Goal: Task Accomplishment & Management: Contribute content

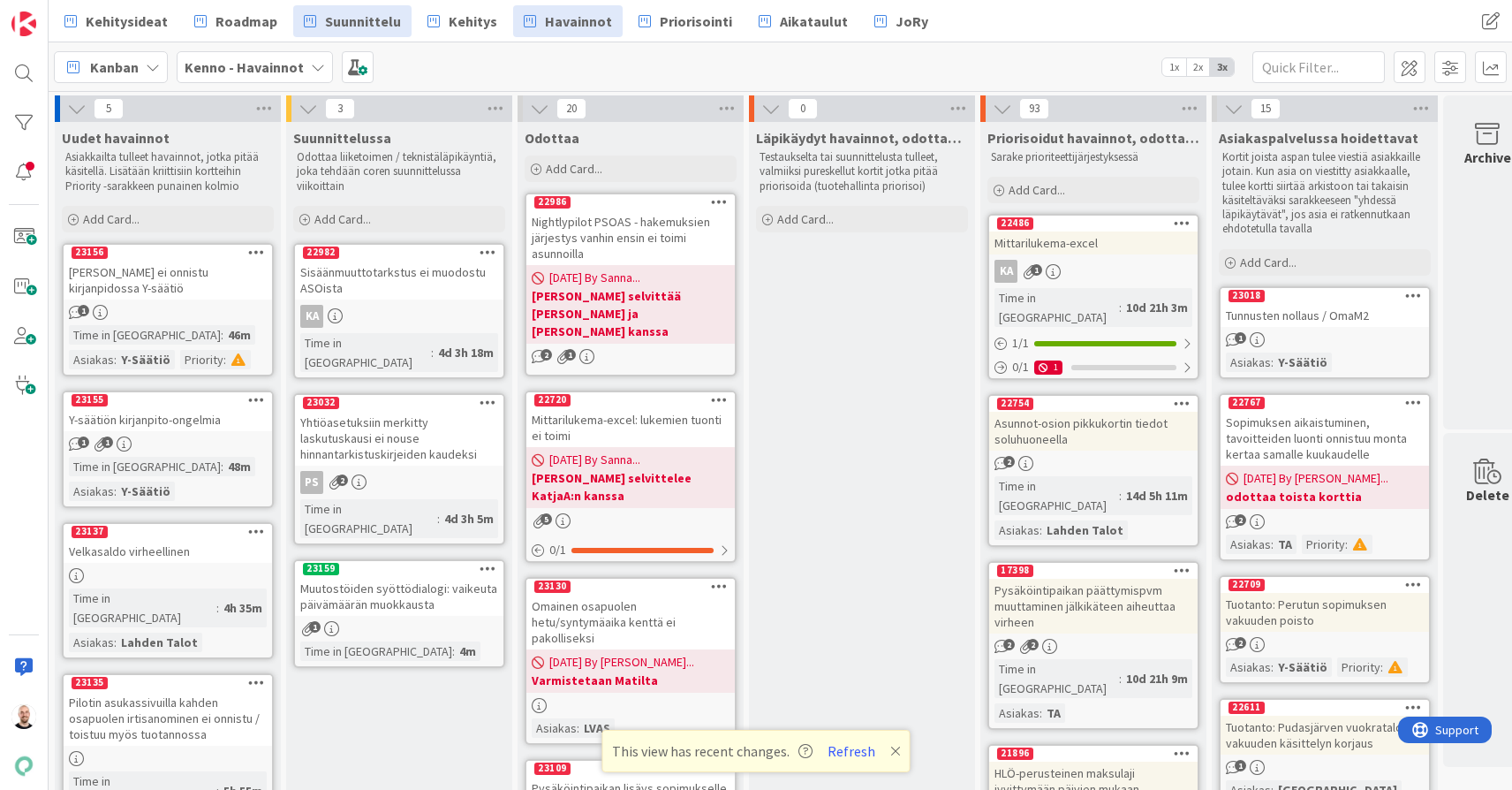
scroll to position [0, 25]
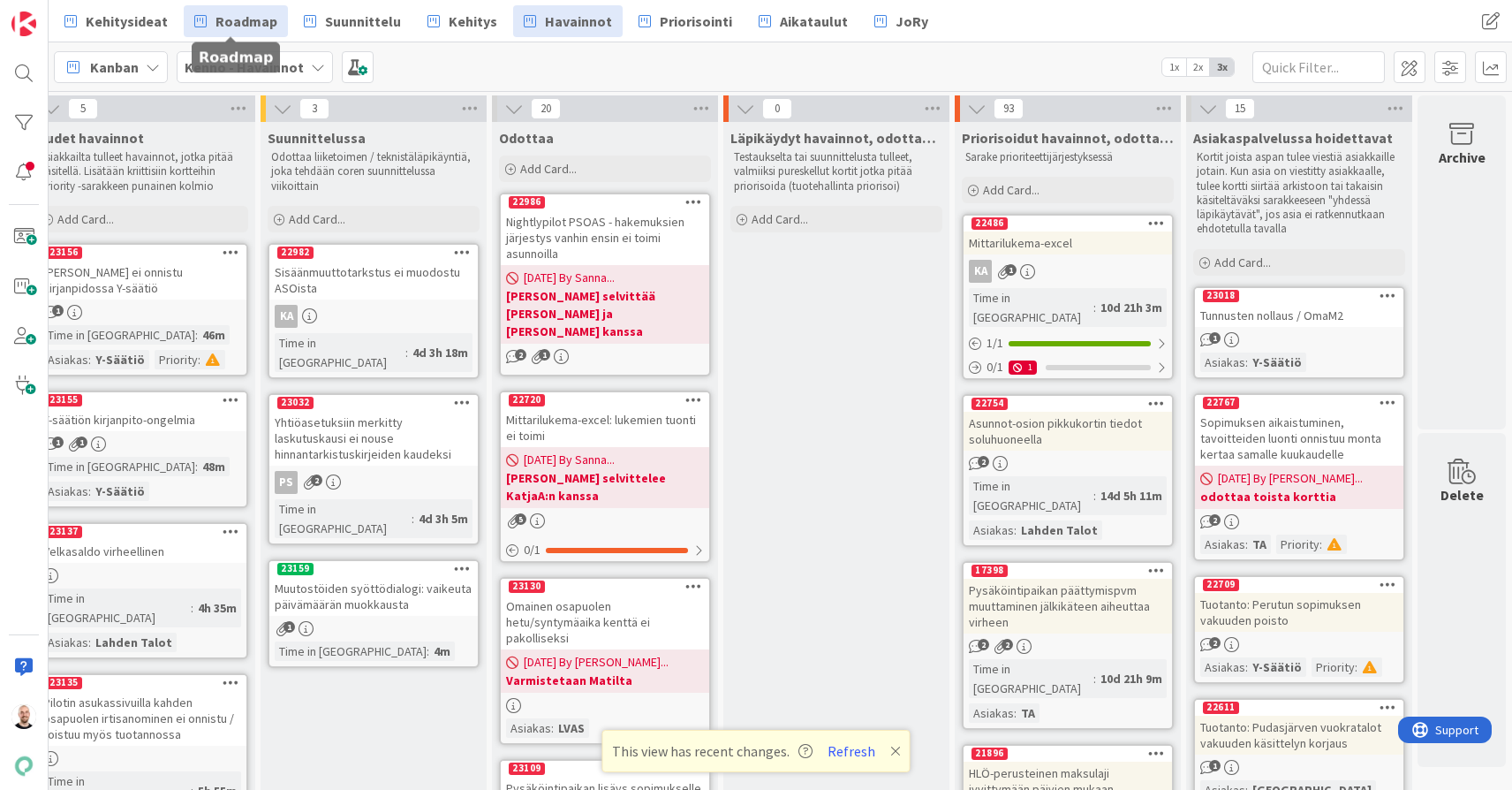
click at [257, 16] on span "Roadmap" at bounding box center [247, 21] width 62 height 21
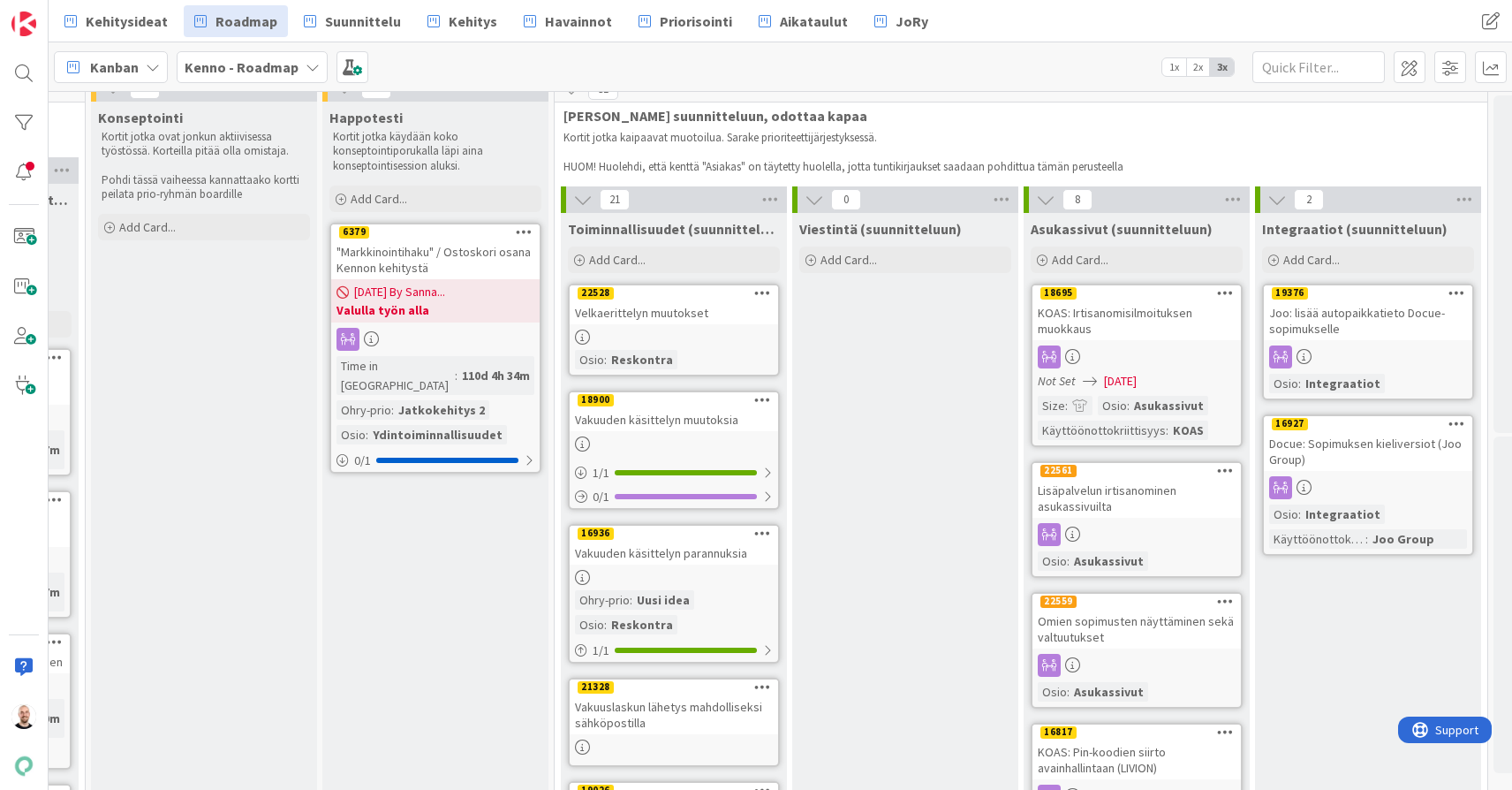
scroll to position [44, 1614]
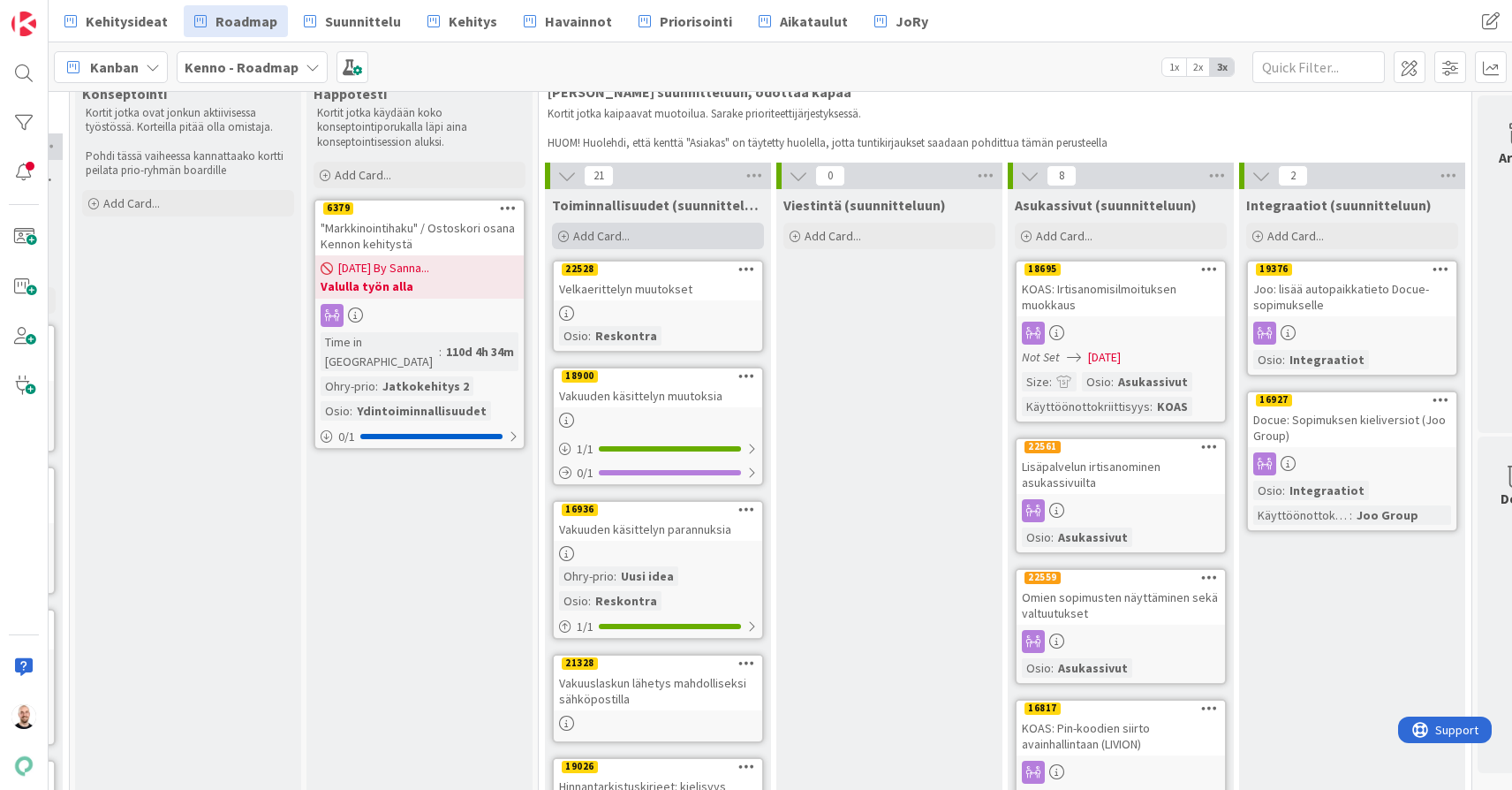
click at [674, 232] on div "Add Card..." at bounding box center [658, 236] width 212 height 26
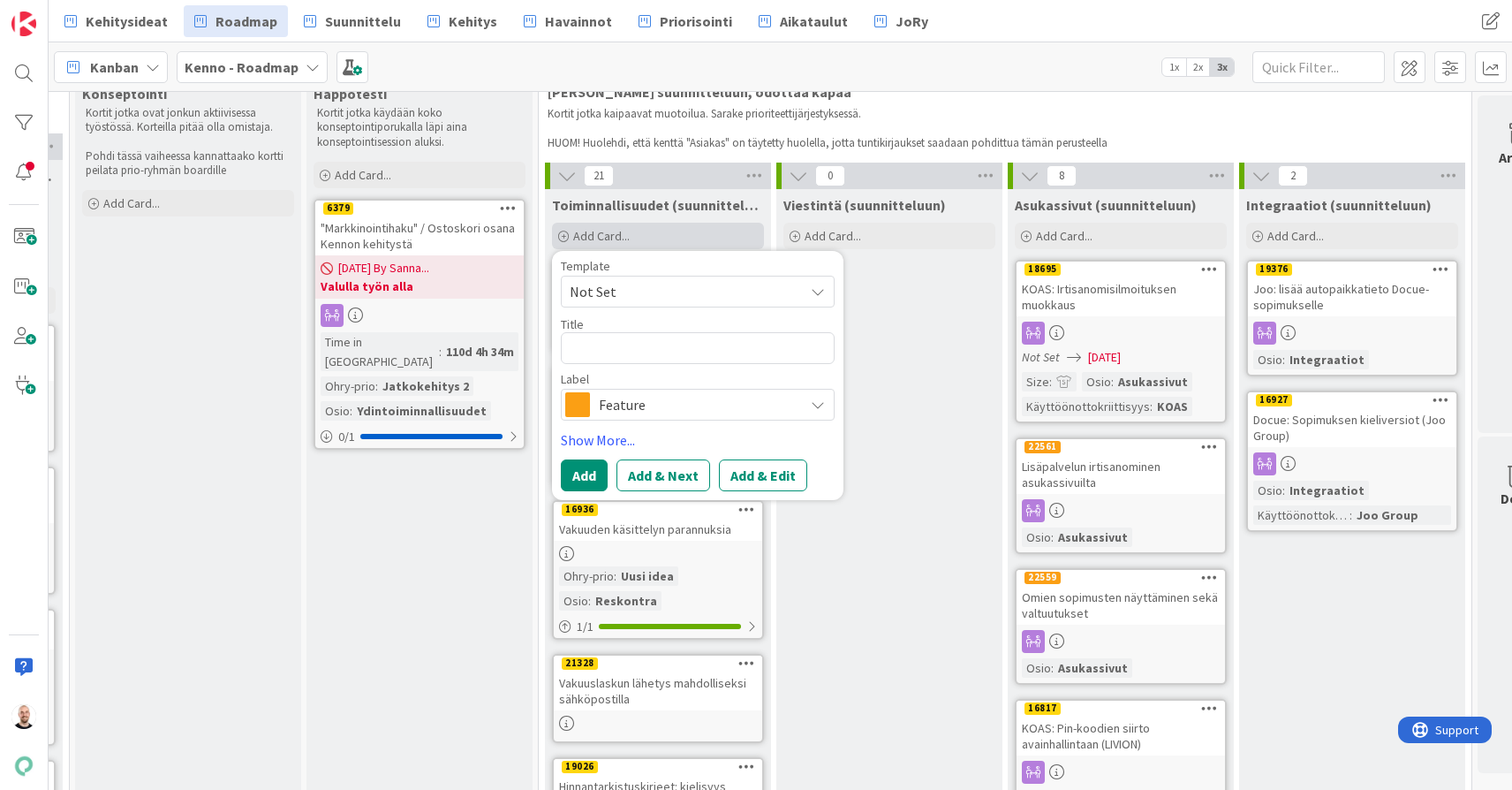
type textarea "x"
type textarea "A"
type textarea "x"
type textarea "AI"
type textarea "x"
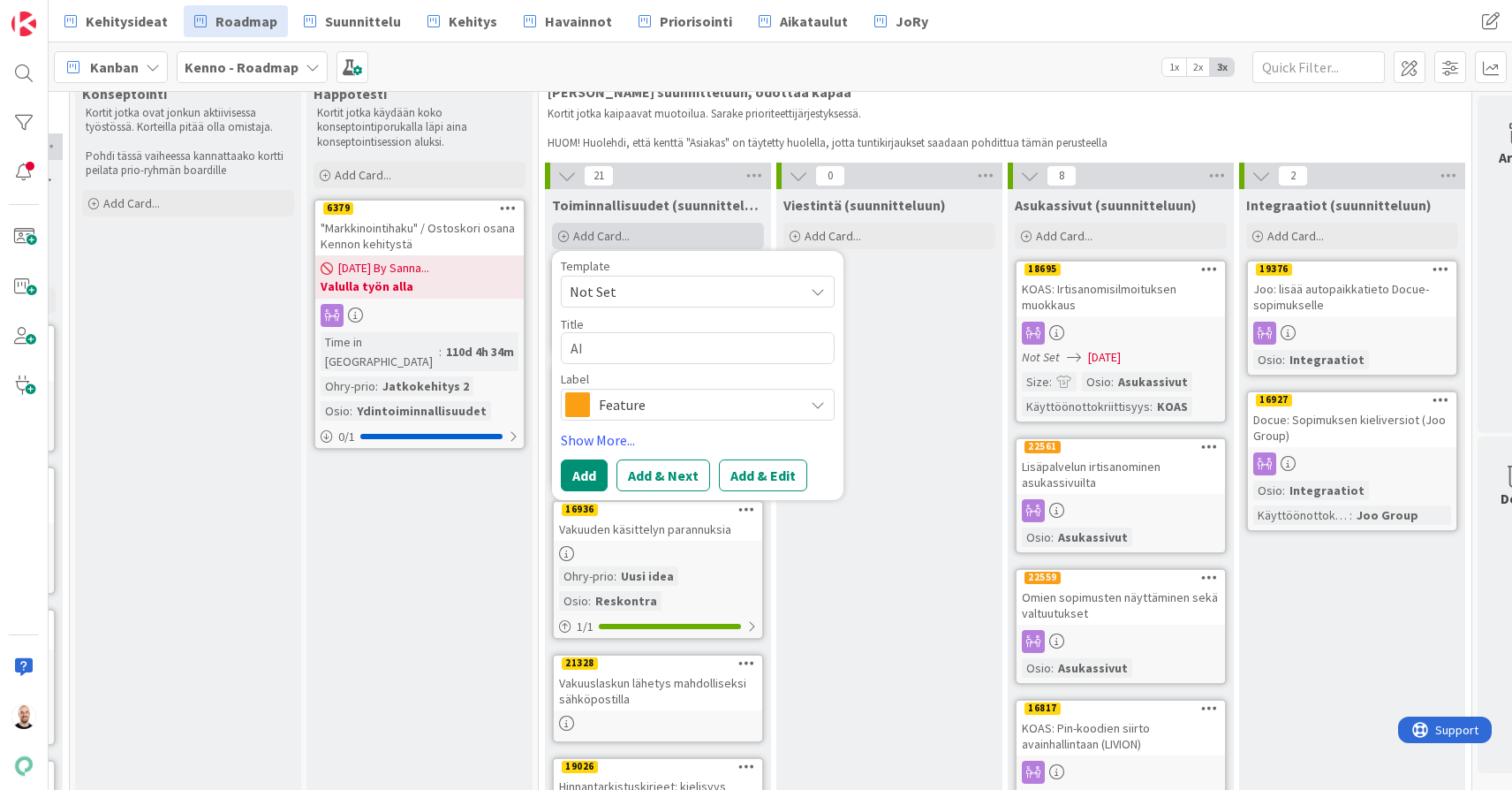
type textarea "AI:"
type textarea "x"
type textarea "AI:n"
type textarea "x"
type textarea "AI:n"
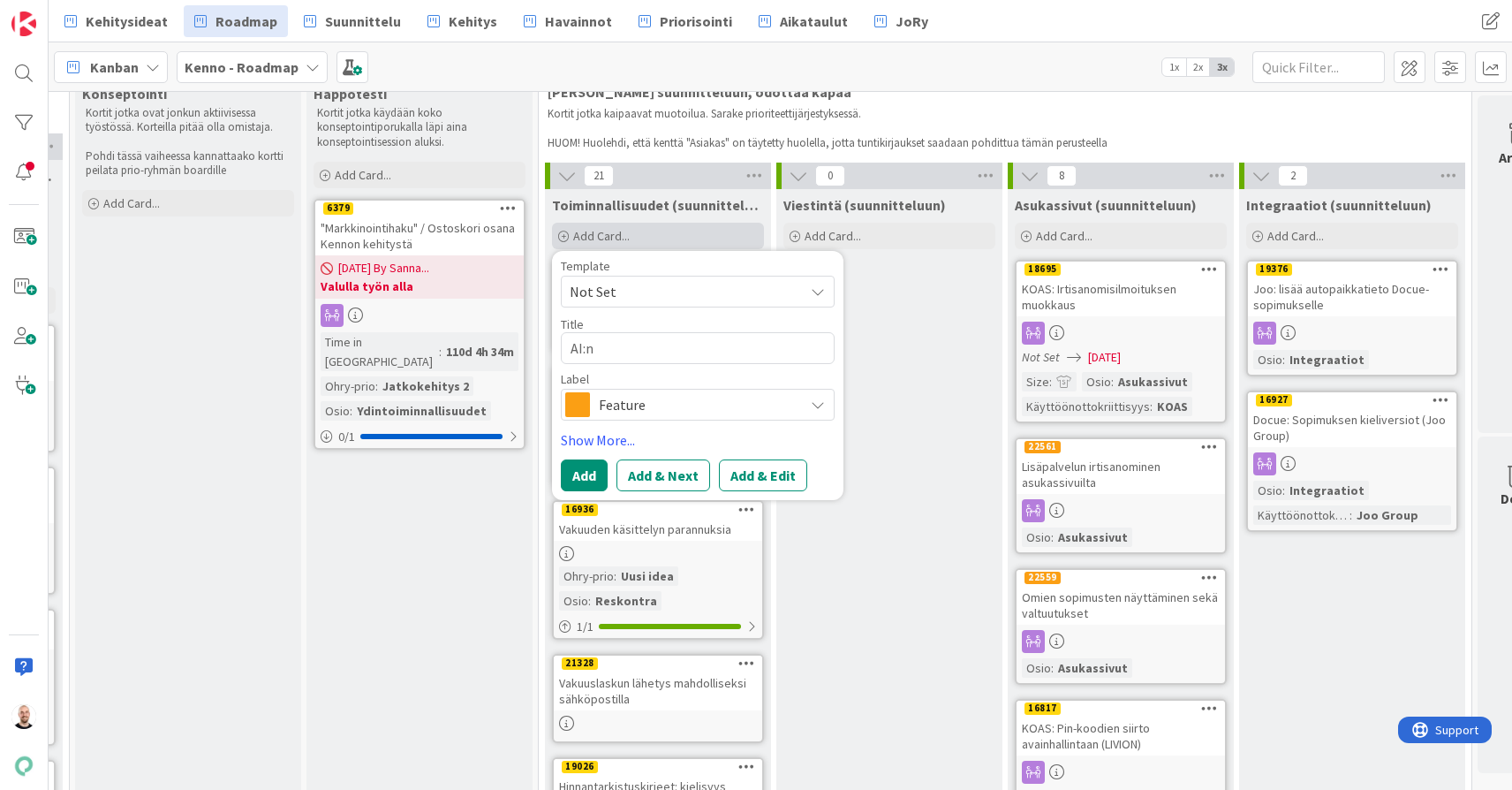
type textarea "x"
type textarea "AI:n h"
type textarea "x"
type textarea "AI:n hy"
type textarea "x"
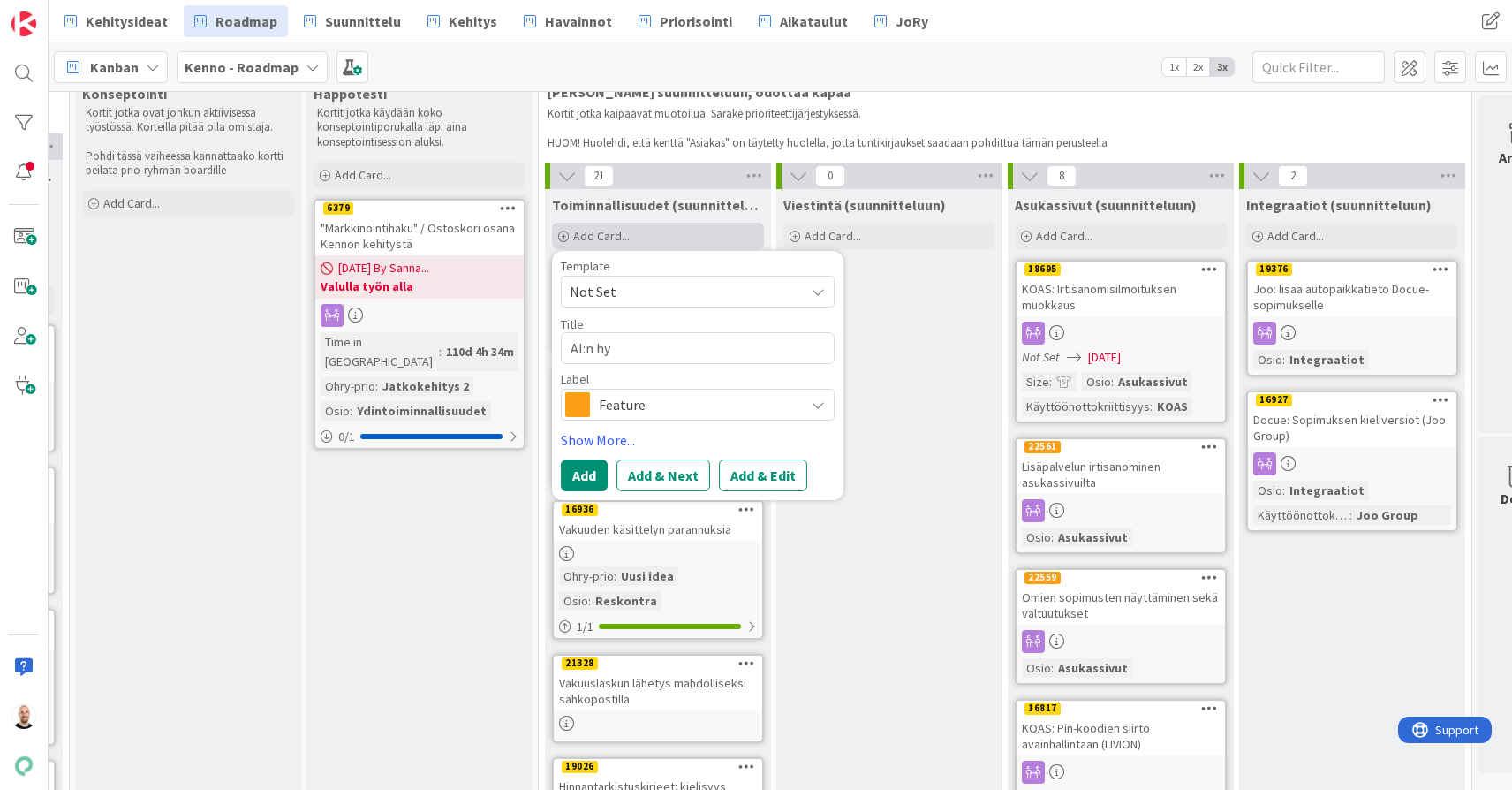
type textarea "AI:n hyö"
type textarea "x"
type textarea "AI:n hyöd"
type textarea "x"
type textarea "AI:n hyödy"
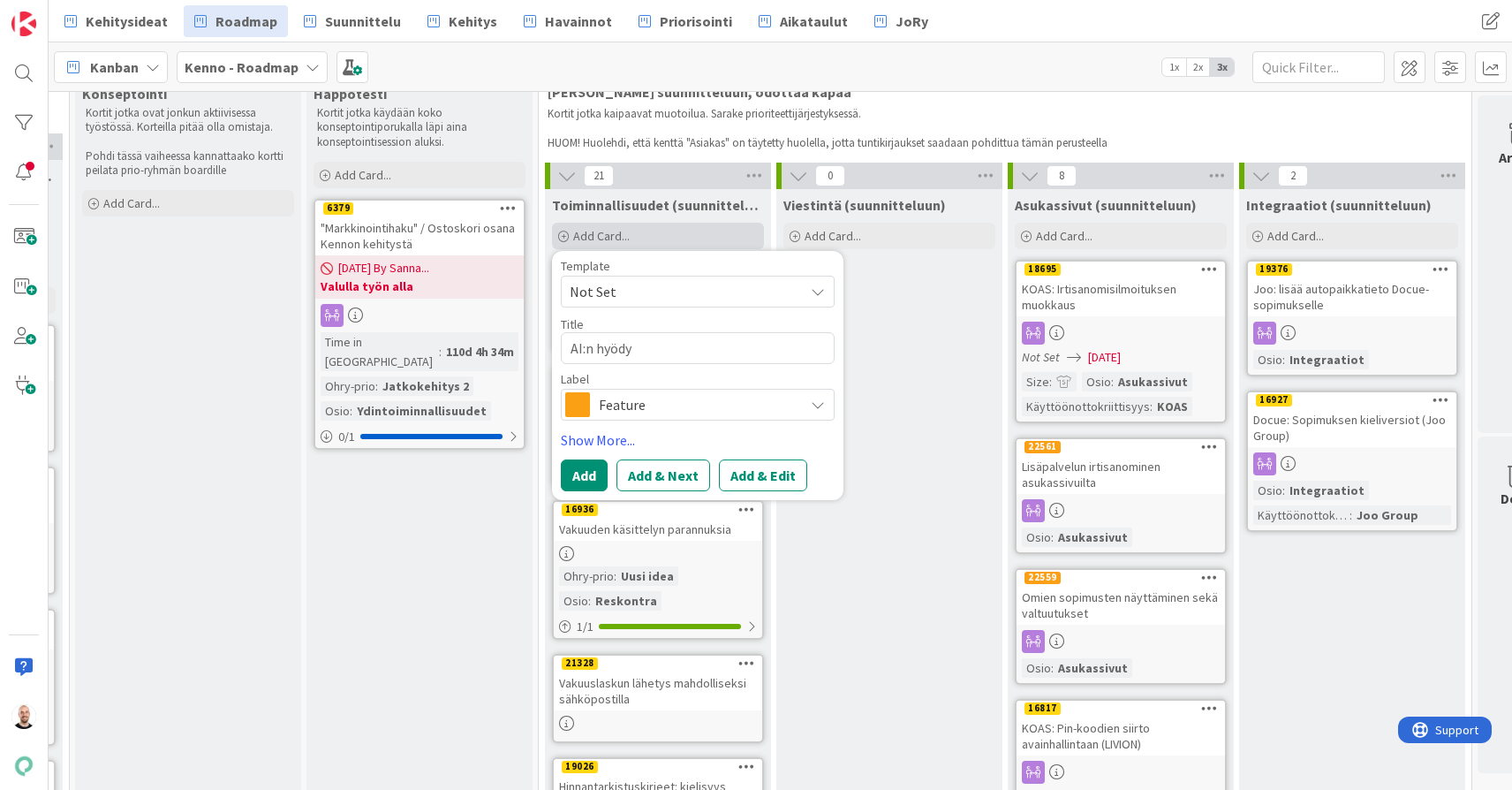
type textarea "x"
type textarea "AI:n hyödyn"
type textarea "x"
type textarea "AI:n hyödynt"
type textarea "x"
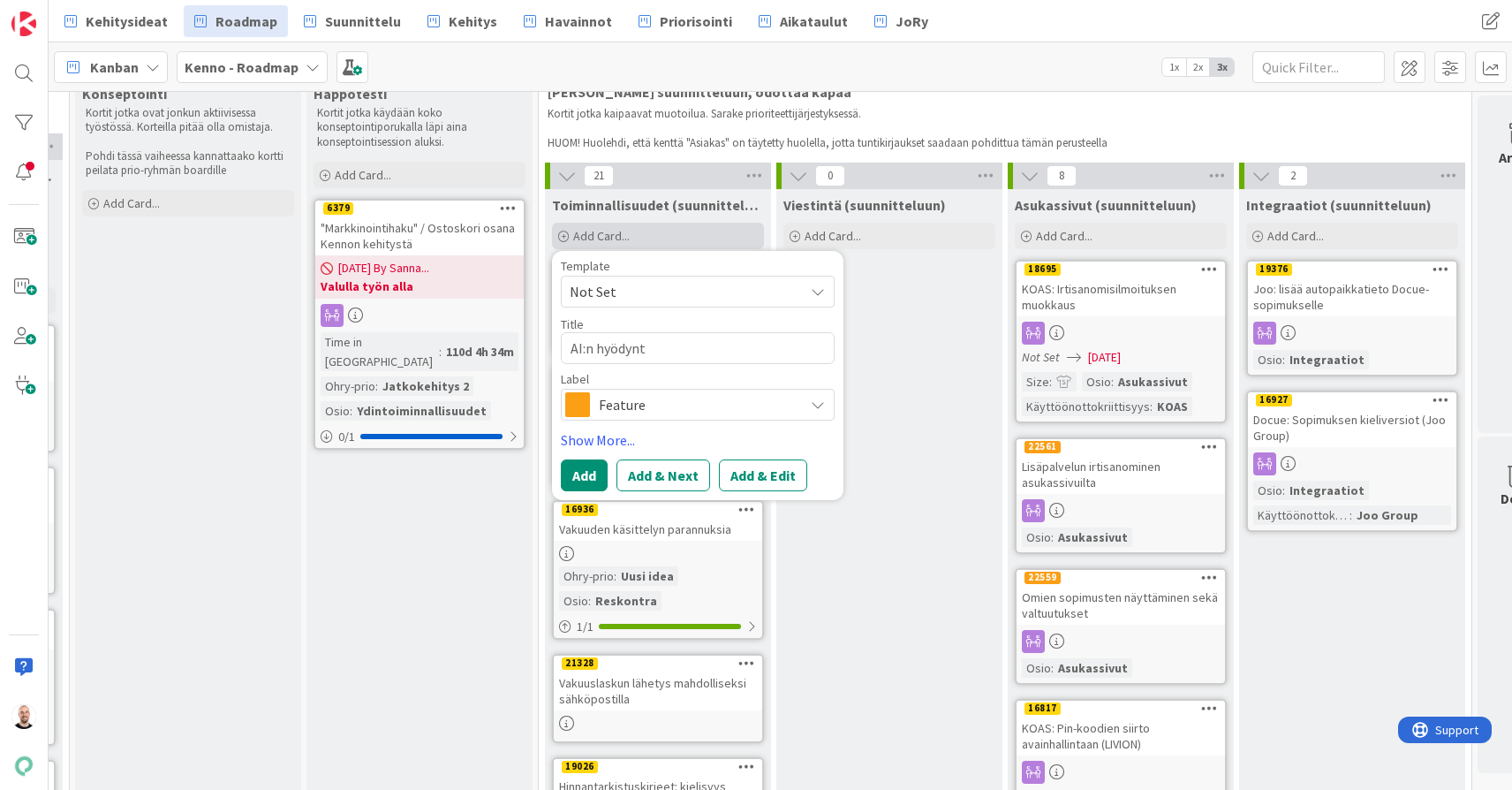
type textarea "AI:n hyödyntä"
type textarea "x"
type textarea "AI:n hyödyntäm"
type textarea "x"
type textarea "AI:n hyödyntämi"
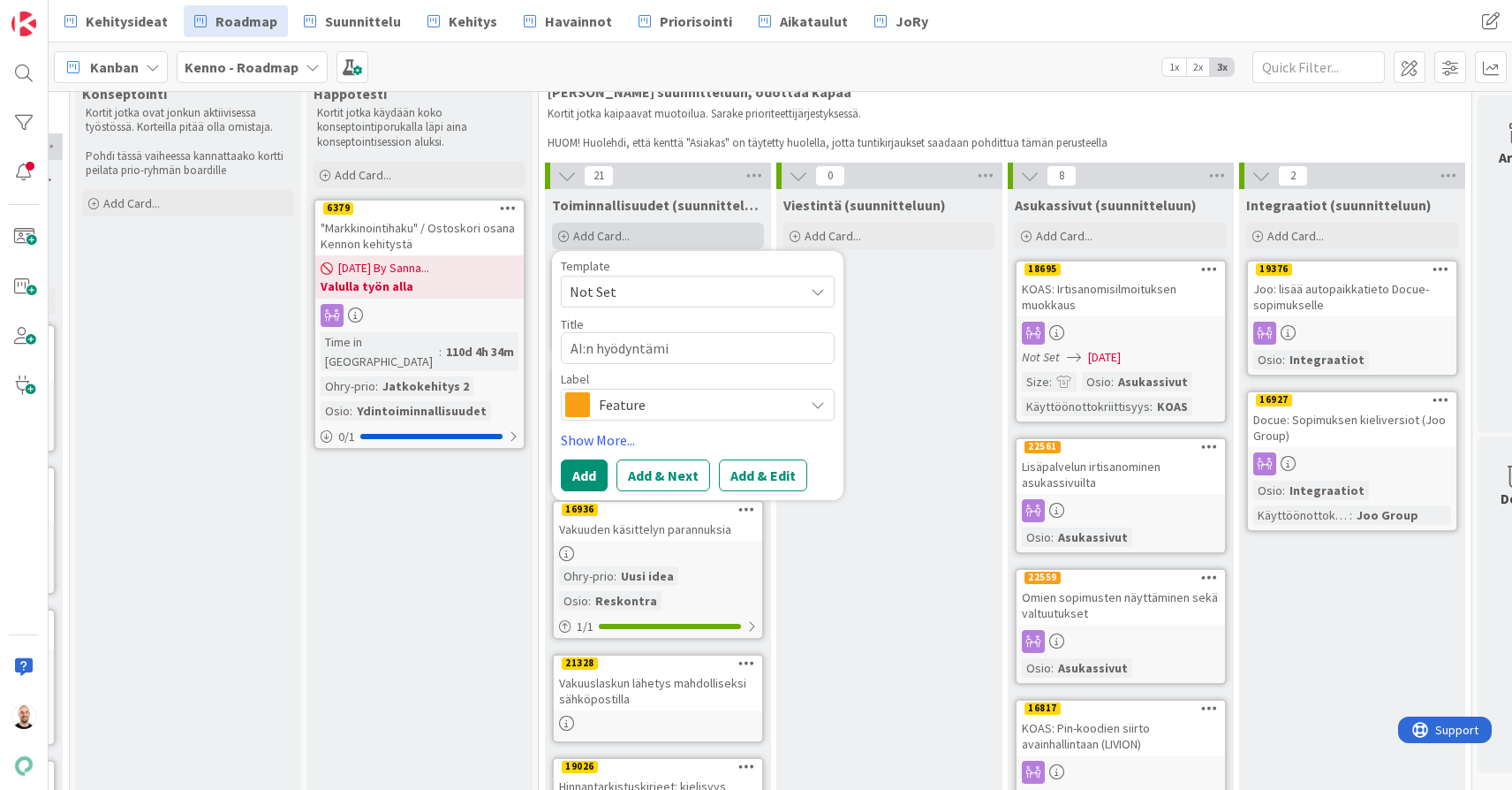
type textarea "x"
type textarea "AI:n hyödyntämin"
type textarea "x"
type textarea "AI:n hyödyntämine"
type textarea "x"
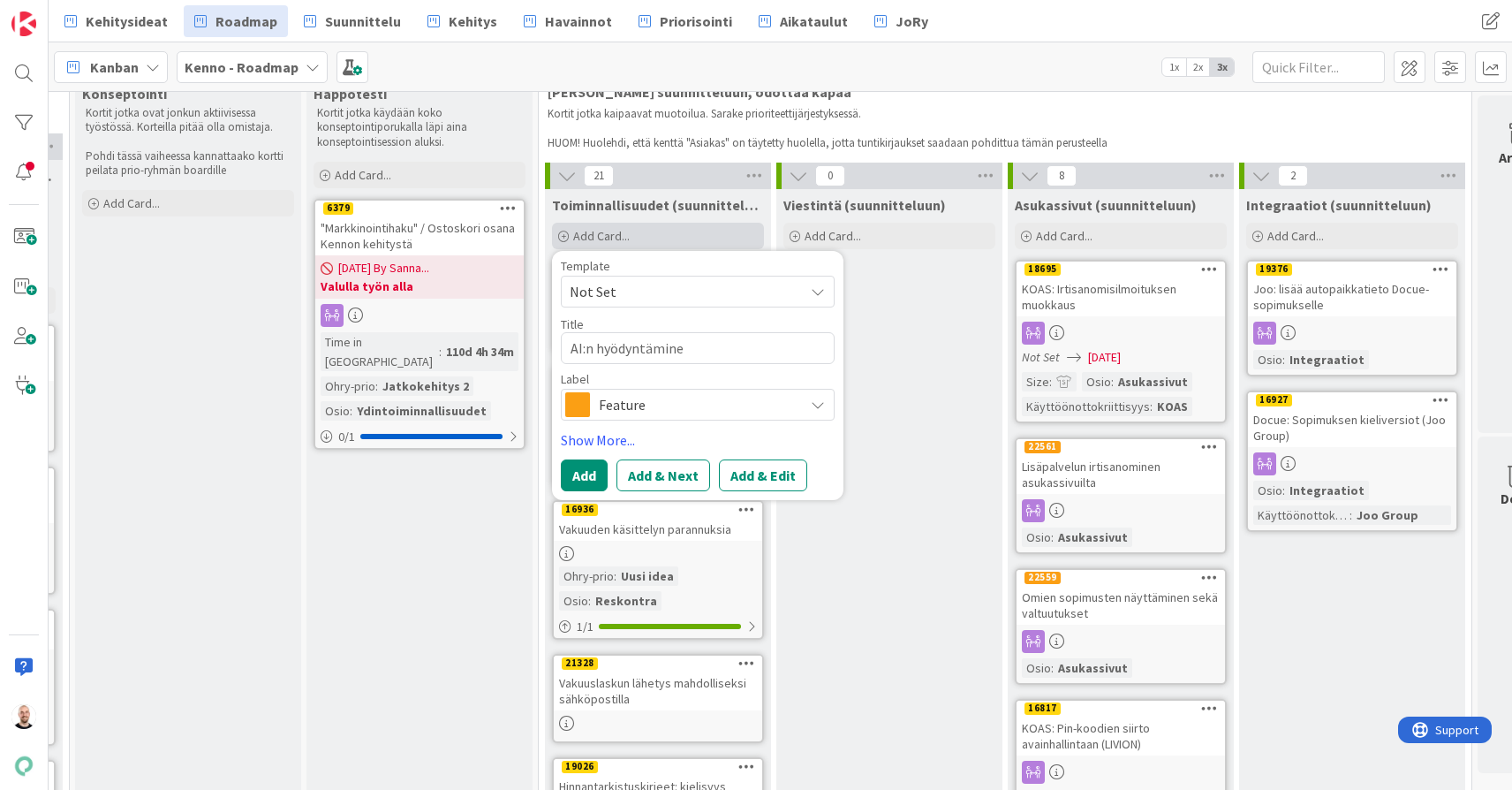
type textarea "AI:n hyödyntäminen"
type textarea "x"
type textarea "AI:n hyödyntäminen"
type textarea "x"
type textarea "AI:n hyödyntäminen m"
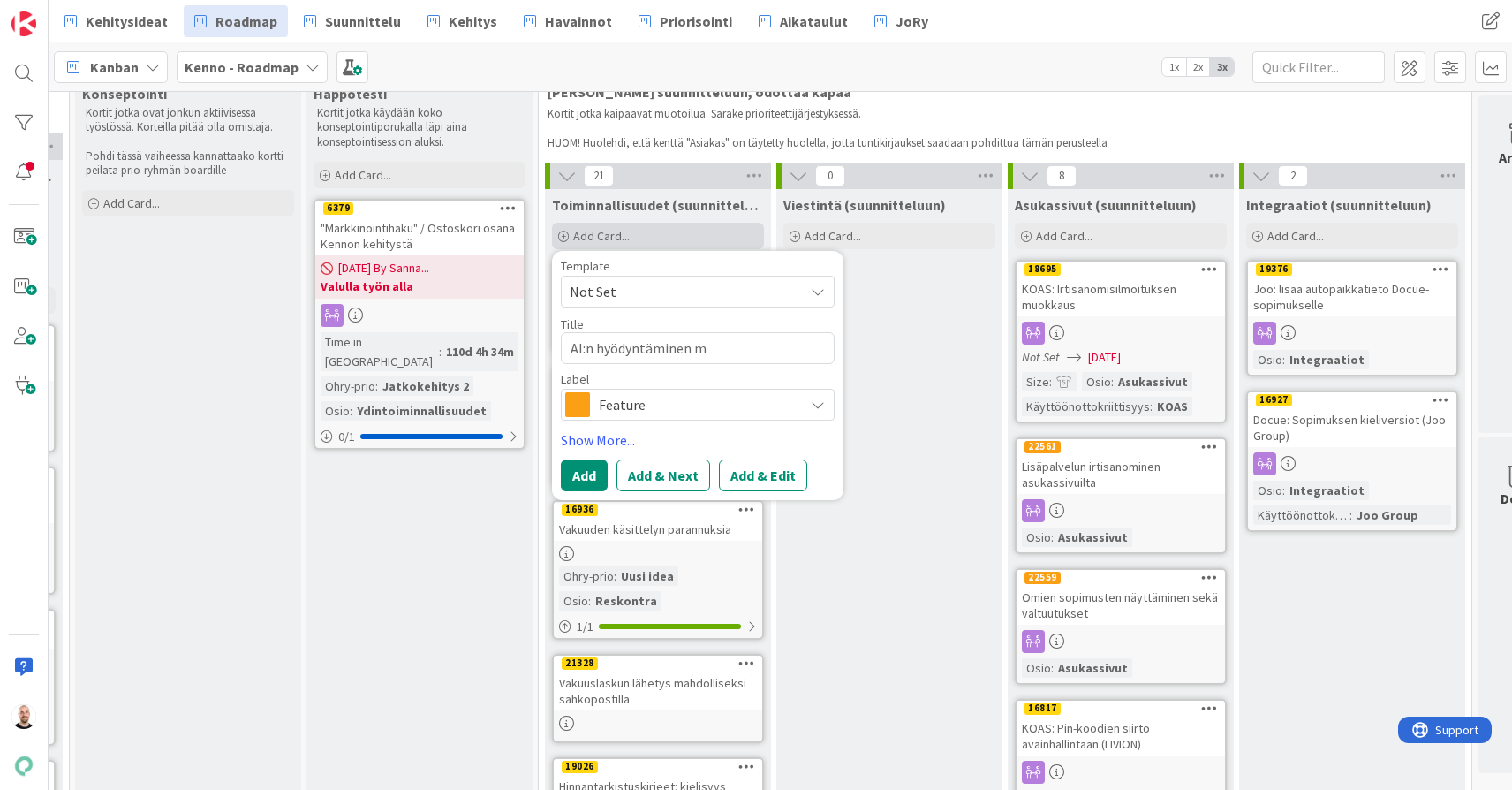
type textarea "x"
type textarea "AI:n hyödyntäminen my"
type textarea "x"
type textarea "AI:n hyödyntäminen myy"
type textarea "x"
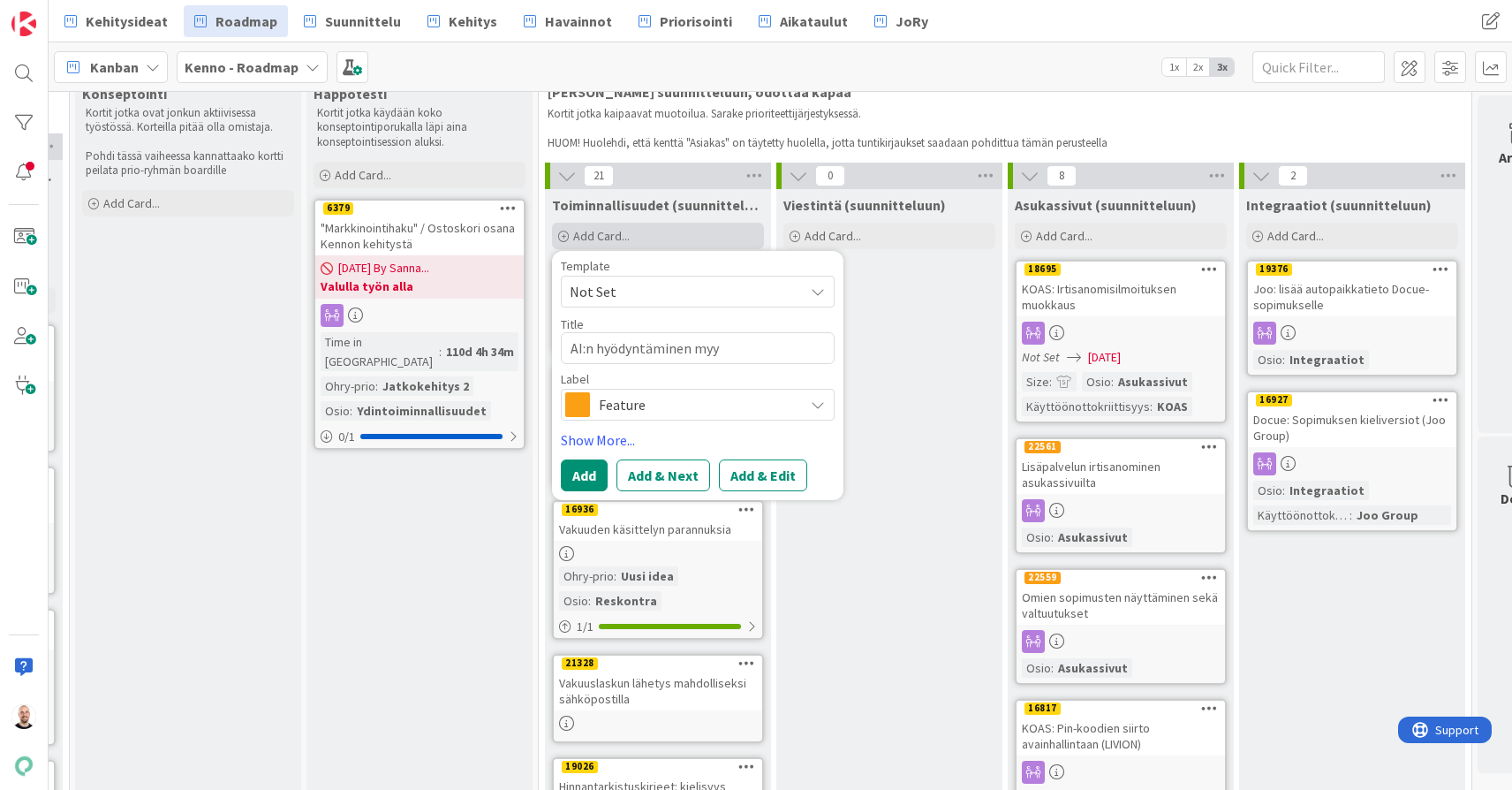
type textarea "AI:n hyödyntäminen myyn"
type textarea "x"
type textarea "AI:n hyödyntäminen myynt"
type textarea "x"
type textarea "AI:n hyödyntäminen myynti"
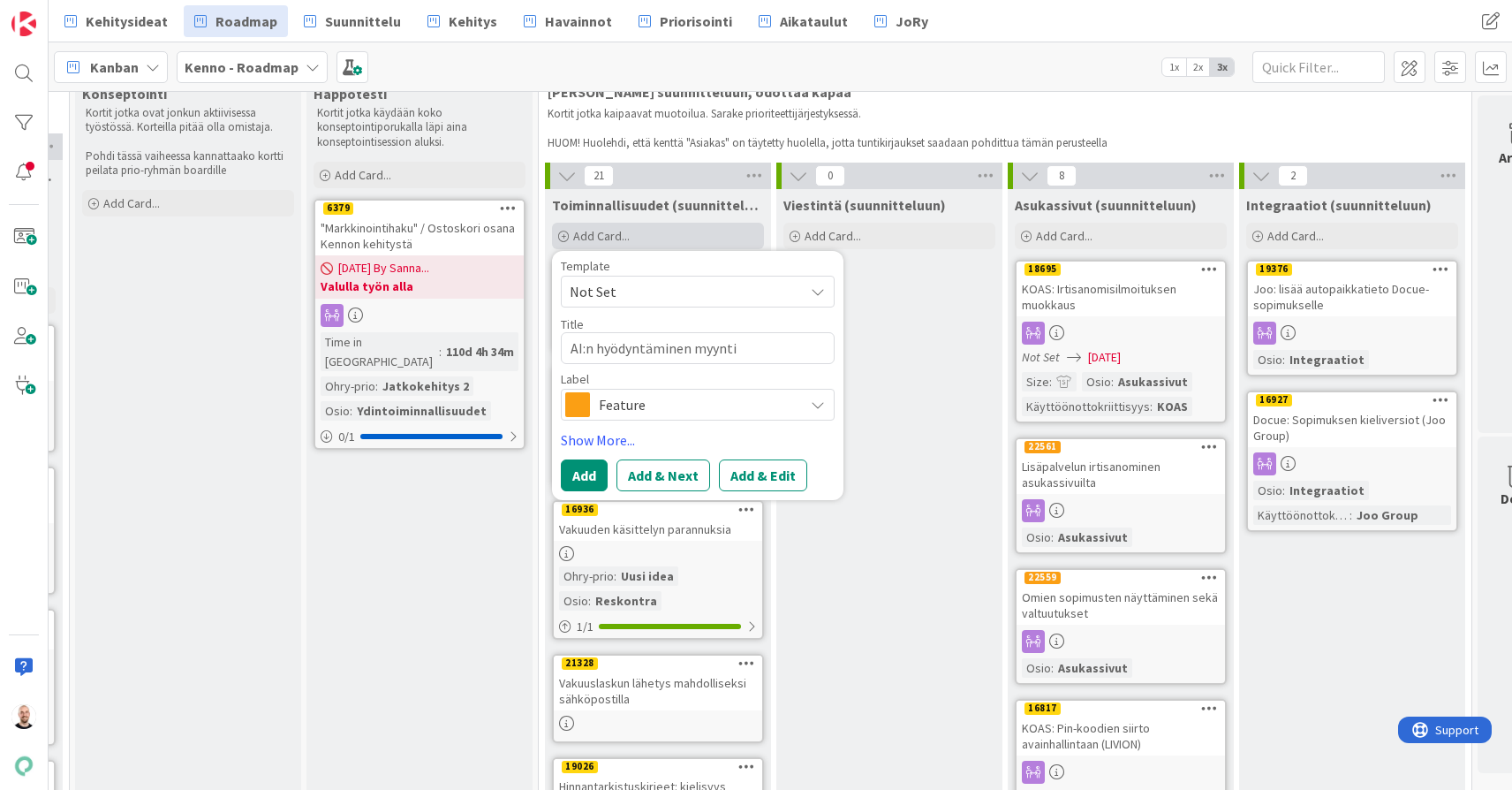
type textarea "x"
type textarea "AI:n hyödyntäminen myyntit"
type textarea "x"
type textarea "AI:n hyödyntäminen myyntite"
type textarea "x"
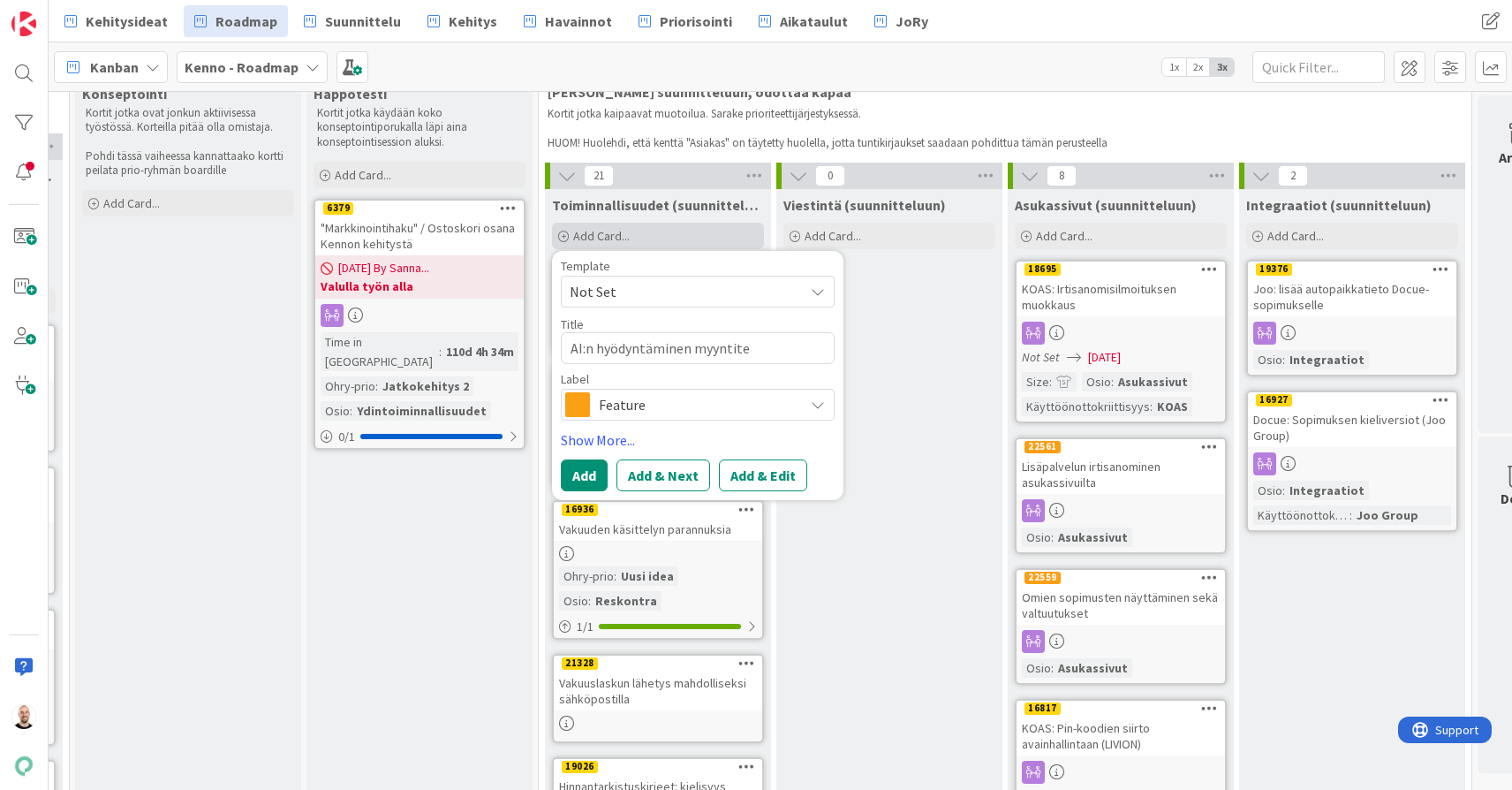
type textarea "AI:n hyödyntäminen myyntitek"
type textarea "x"
type textarea "AI:n hyödyntäminen myyntiteks"
type textarea "x"
type textarea "AI:n hyödyntäminen myyntitekst"
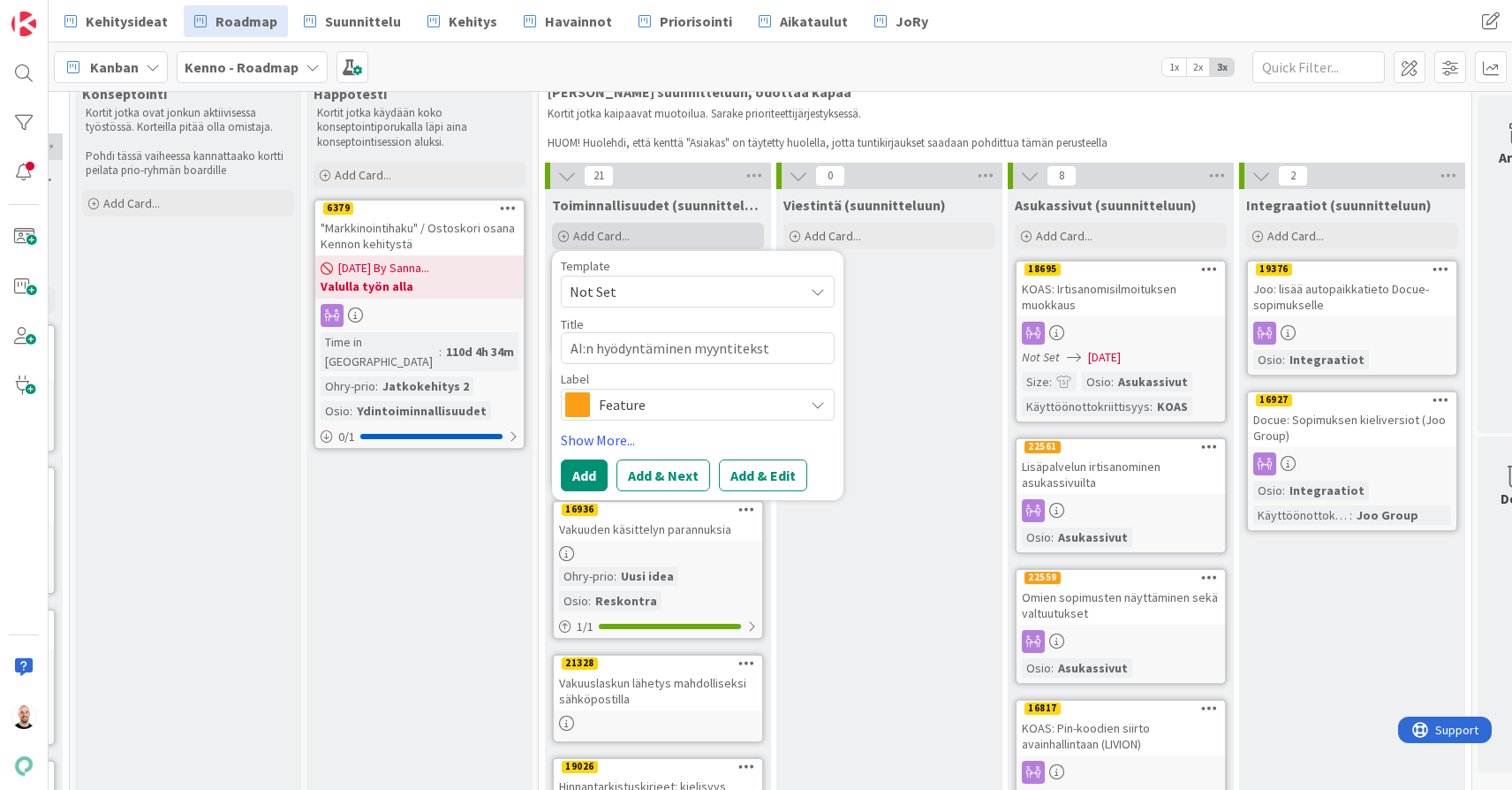
type textarea "x"
type textarea "AI:n hyödyntäminen myyntitekste"
type textarea "x"
type textarea "AI:n hyödyntäminen myyntitekstei"
type textarea "x"
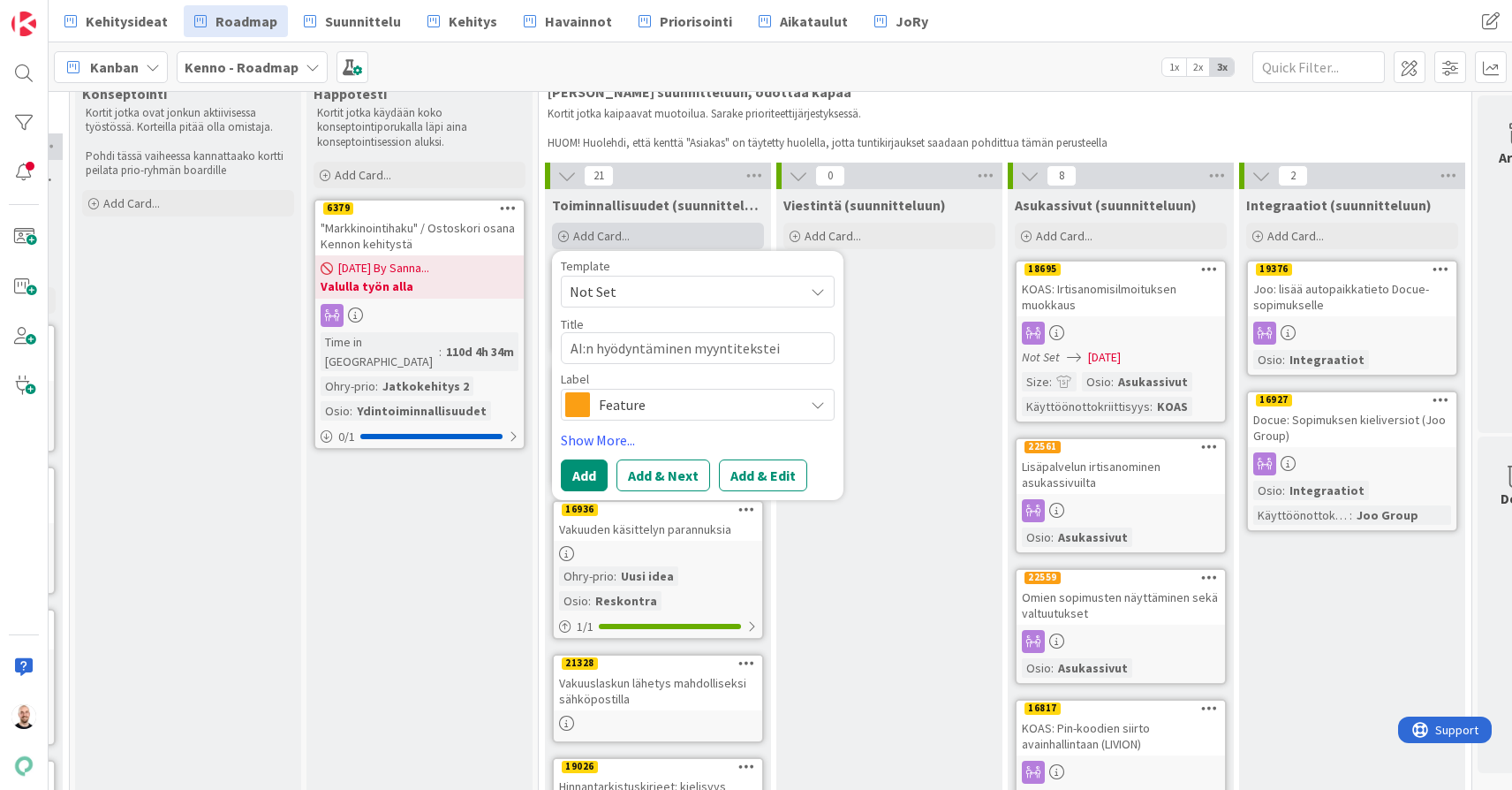
type textarea "AI:n hyödyntäminen myyntiteksteis"
type textarea "x"
type textarea "AI:n hyödyntäminen myyntiteksteiss"
type textarea "x"
type textarea "AI:n hyödyntäminen myyntiteksteissä"
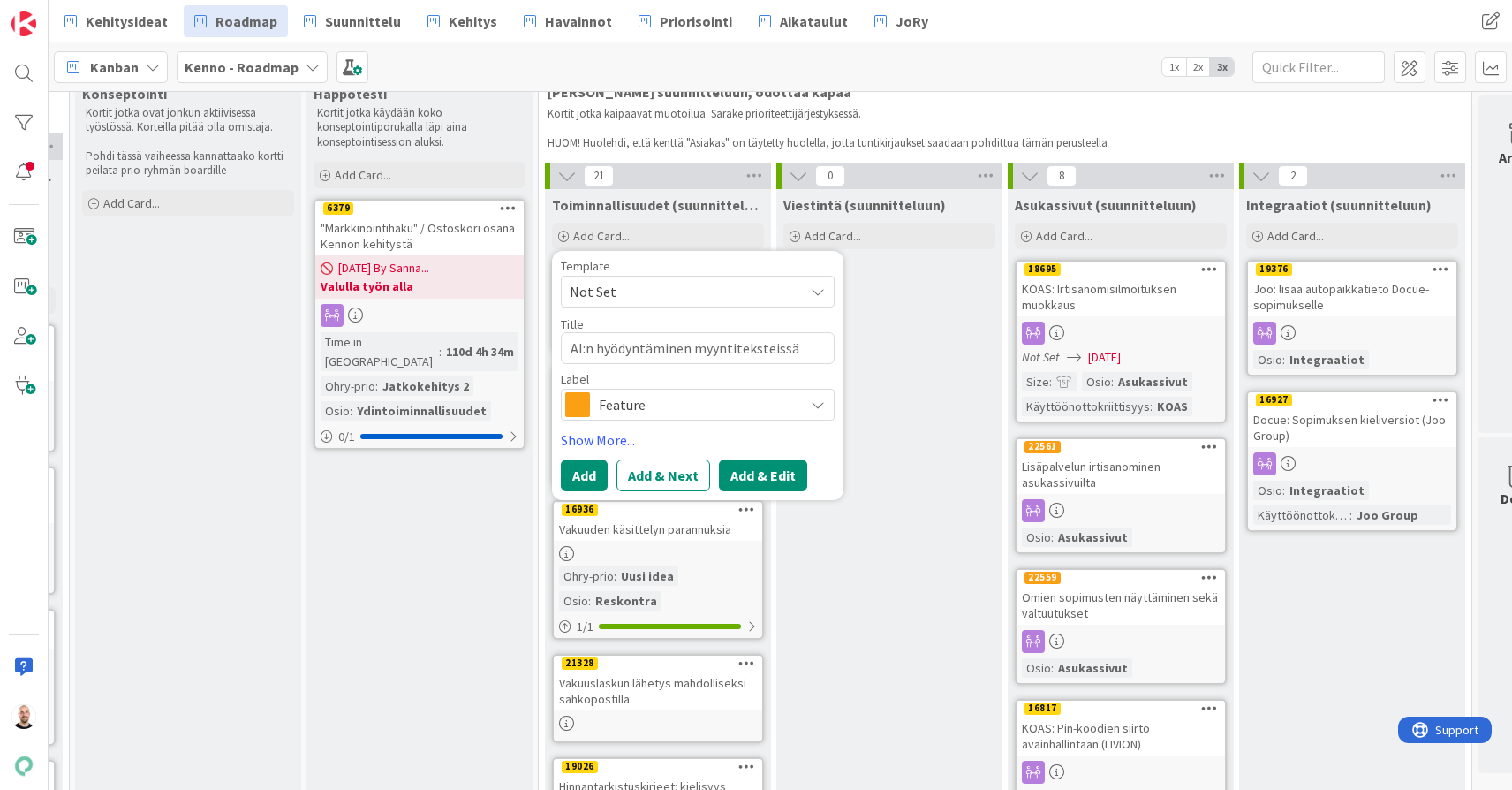
click at [775, 473] on button "Add & Edit" at bounding box center [762, 475] width 88 height 32
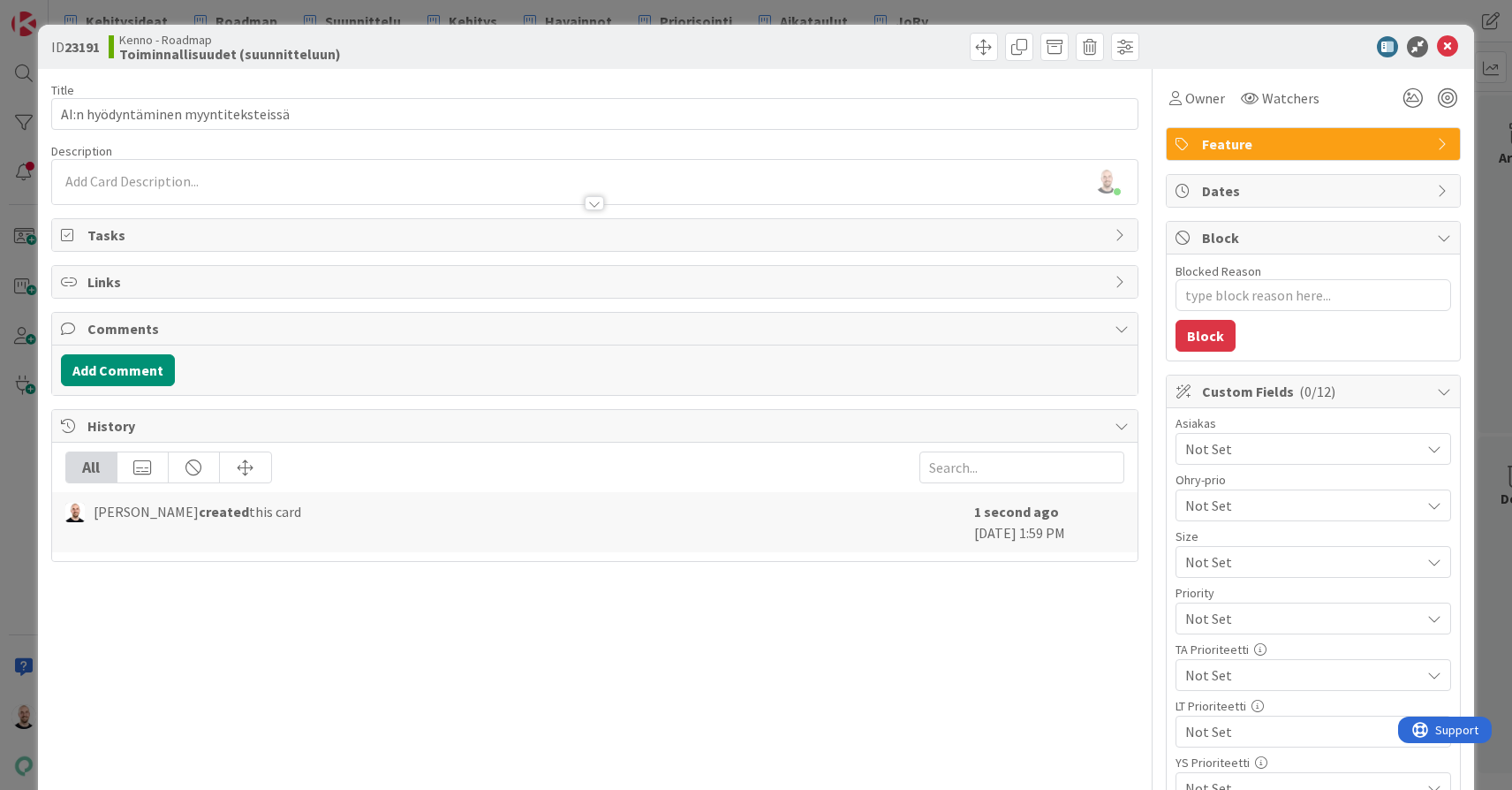
click at [398, 157] on div "Description" at bounding box center [595, 151] width 1087 height 16
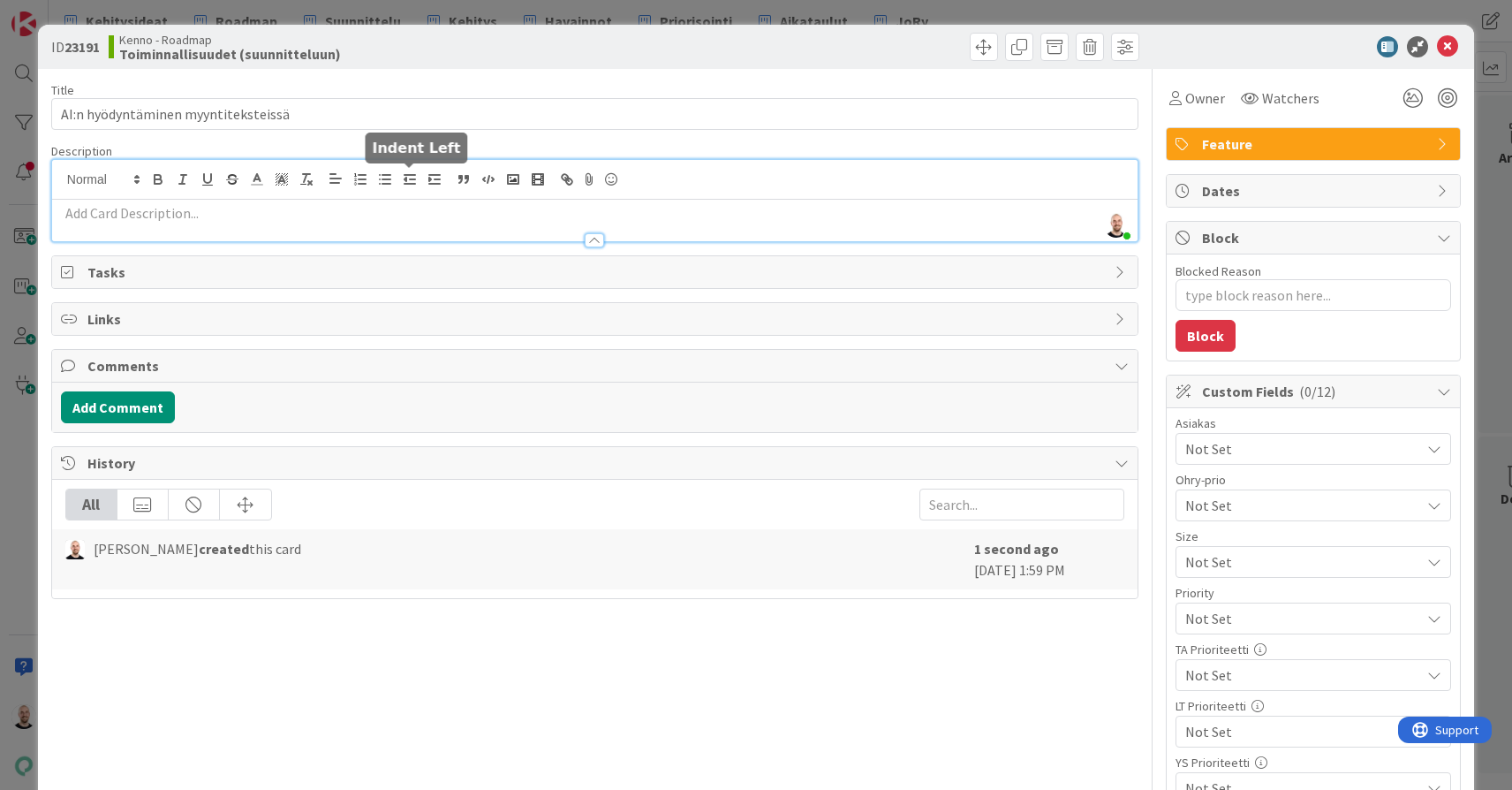
click at [398, 178] on div "[PERSON_NAME] just joined" at bounding box center [594, 200] width 1085 height 82
click at [391, 214] on p at bounding box center [595, 213] width 1068 height 20
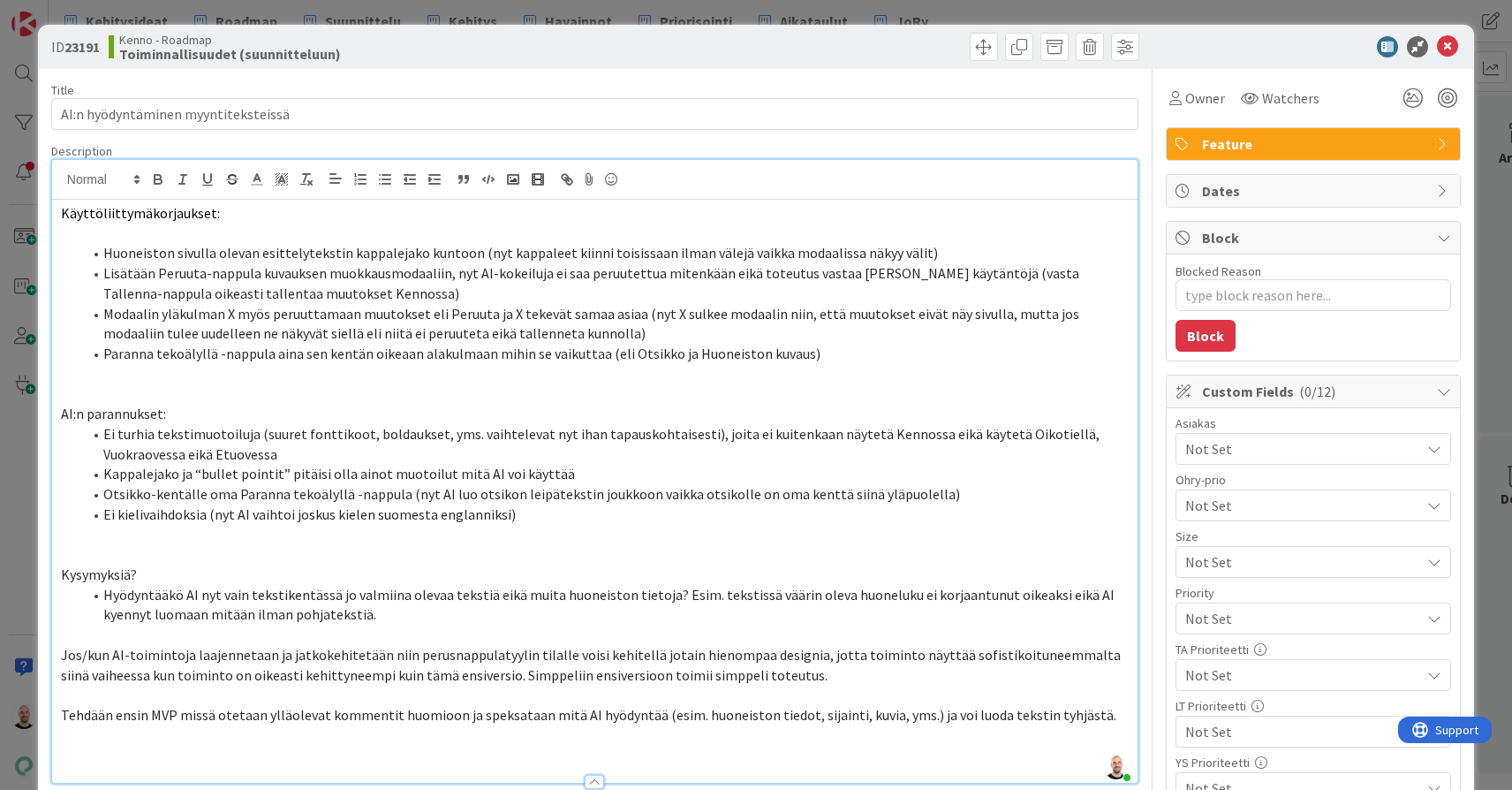
click at [59, 218] on div "Käyttöliittymäkorjaukset: Huoneiston sivulla olevan esittelytekstin kappalejako…" at bounding box center [594, 491] width 1085 height 583
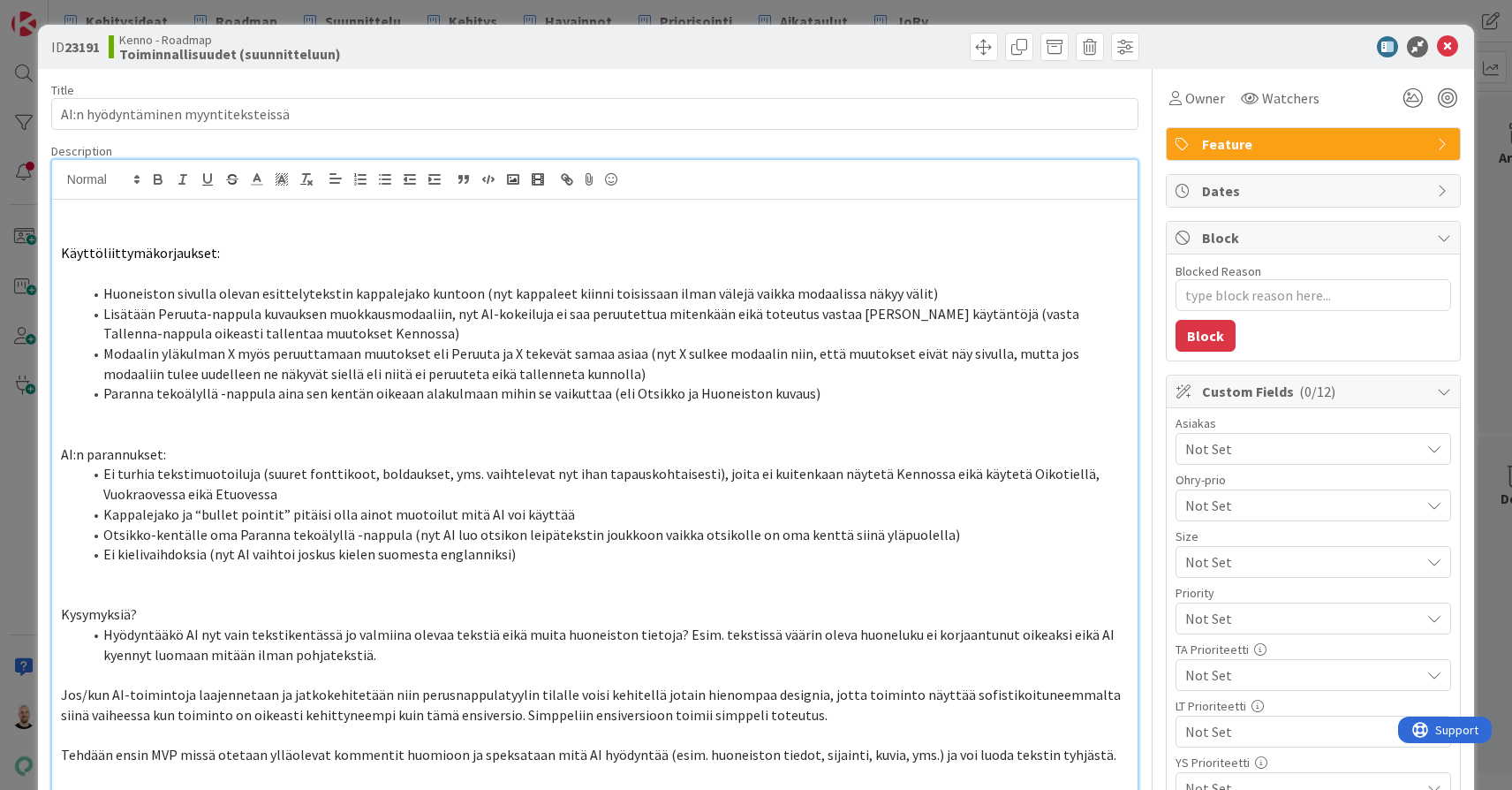
type textarea "x"
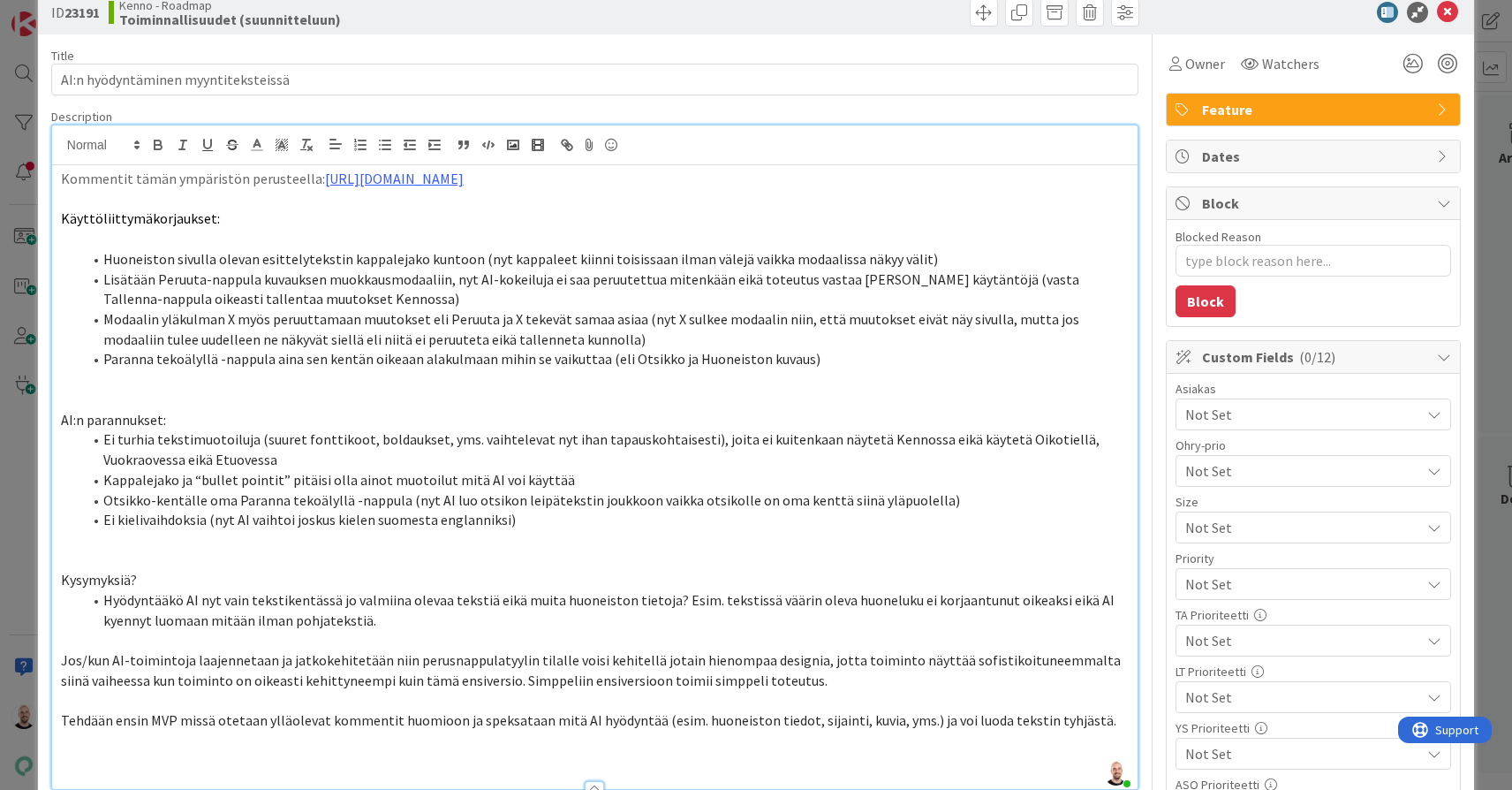
scroll to position [40, 0]
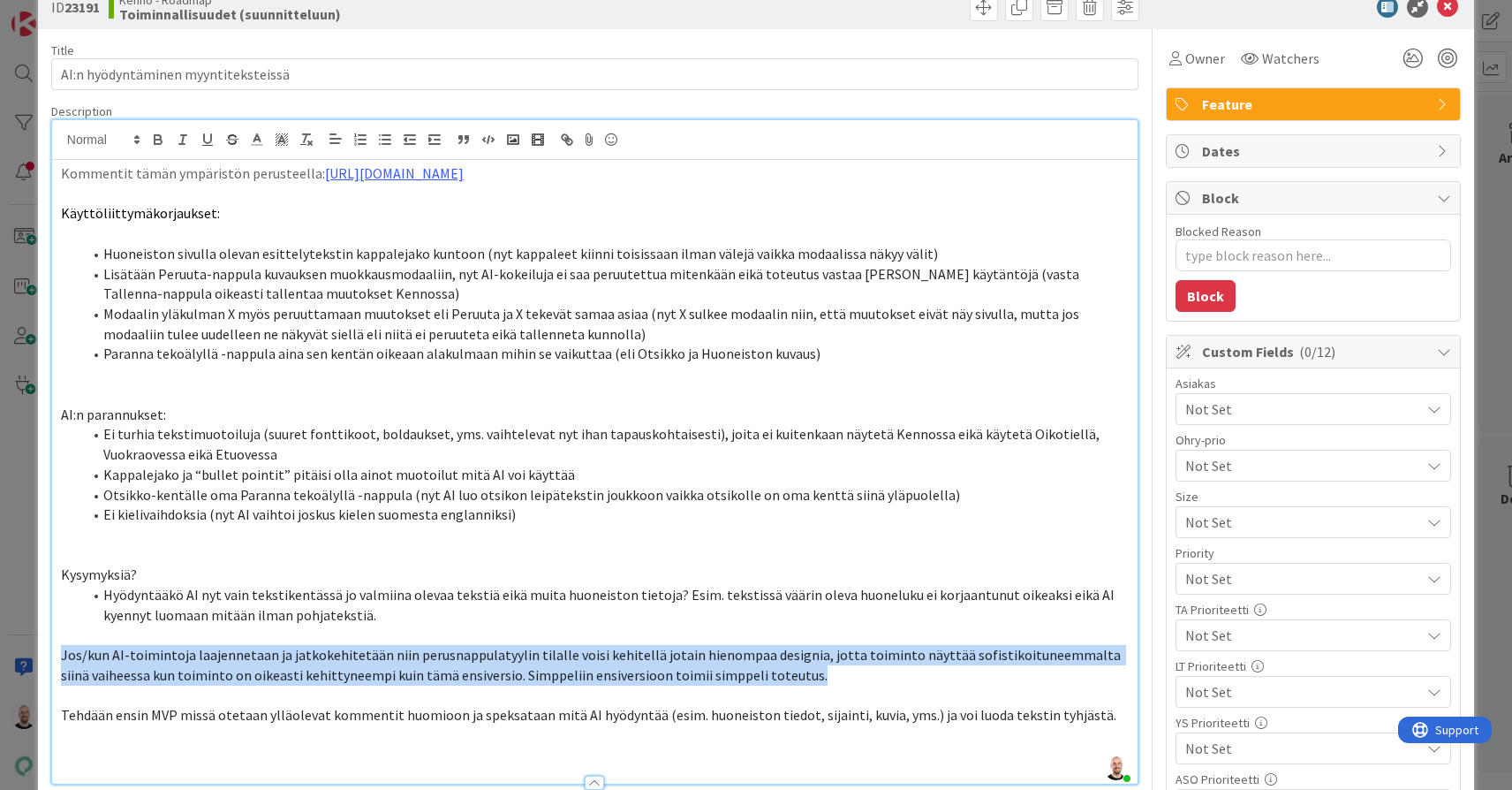
drag, startPoint x: 802, startPoint y: 662, endPoint x: 24, endPoint y: 637, distance: 778.4
click at [24, 637] on div "ID 23191 Kenno - Roadmap Toiminnallisuudet (suunnitteluun) Title 35 / 128 AI:n …" at bounding box center [756, 395] width 1512 height 790
click at [486, 646] on span "Jos/kun AI-toimintoja laajennetaan ja jatkokehitetään niin perusnappulatyylin t…" at bounding box center [592, 665] width 1062 height 38
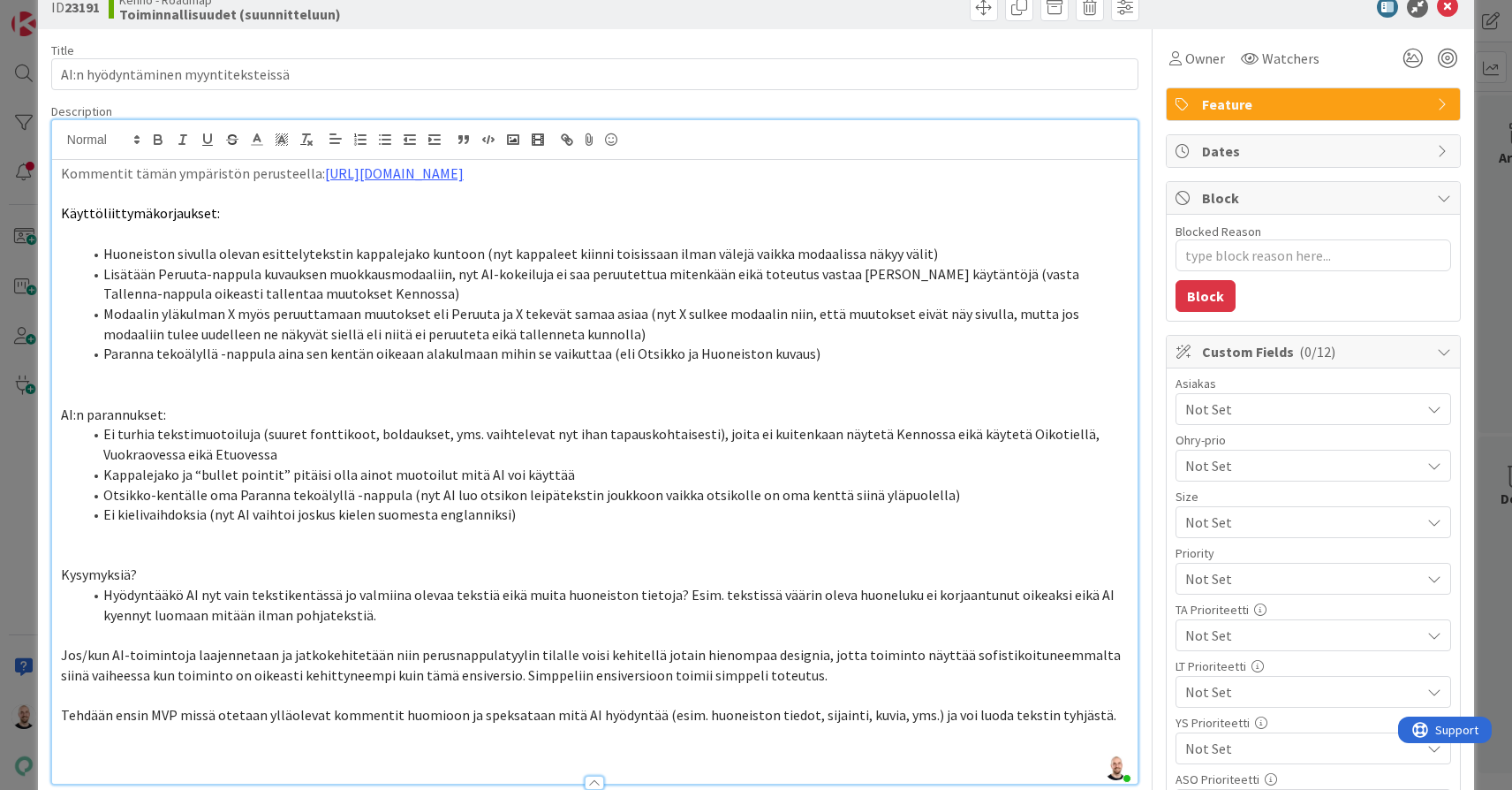
click at [1110, 705] on p "Tehdään ensin MVP missä otetaan ylläolevat kommentit huomioon ja speksataan mit…" at bounding box center [595, 715] width 1068 height 20
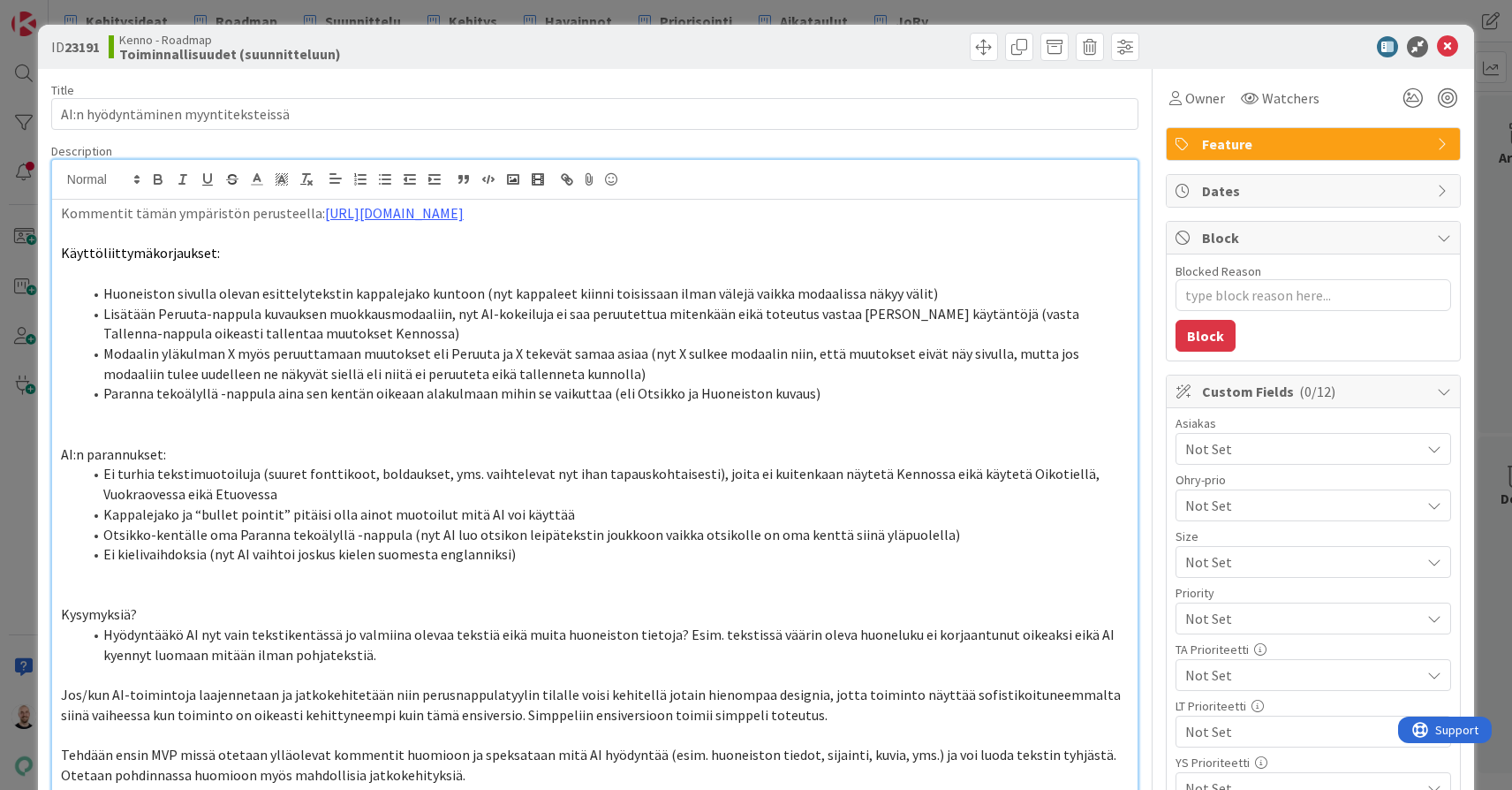
scroll to position [0, 0]
click at [901, 11] on div "ID 23191 Kenno - Roadmap Toiminnallisuudet (suunnitteluun) Title 35 / 128 AI:n …" at bounding box center [756, 395] width 1512 height 790
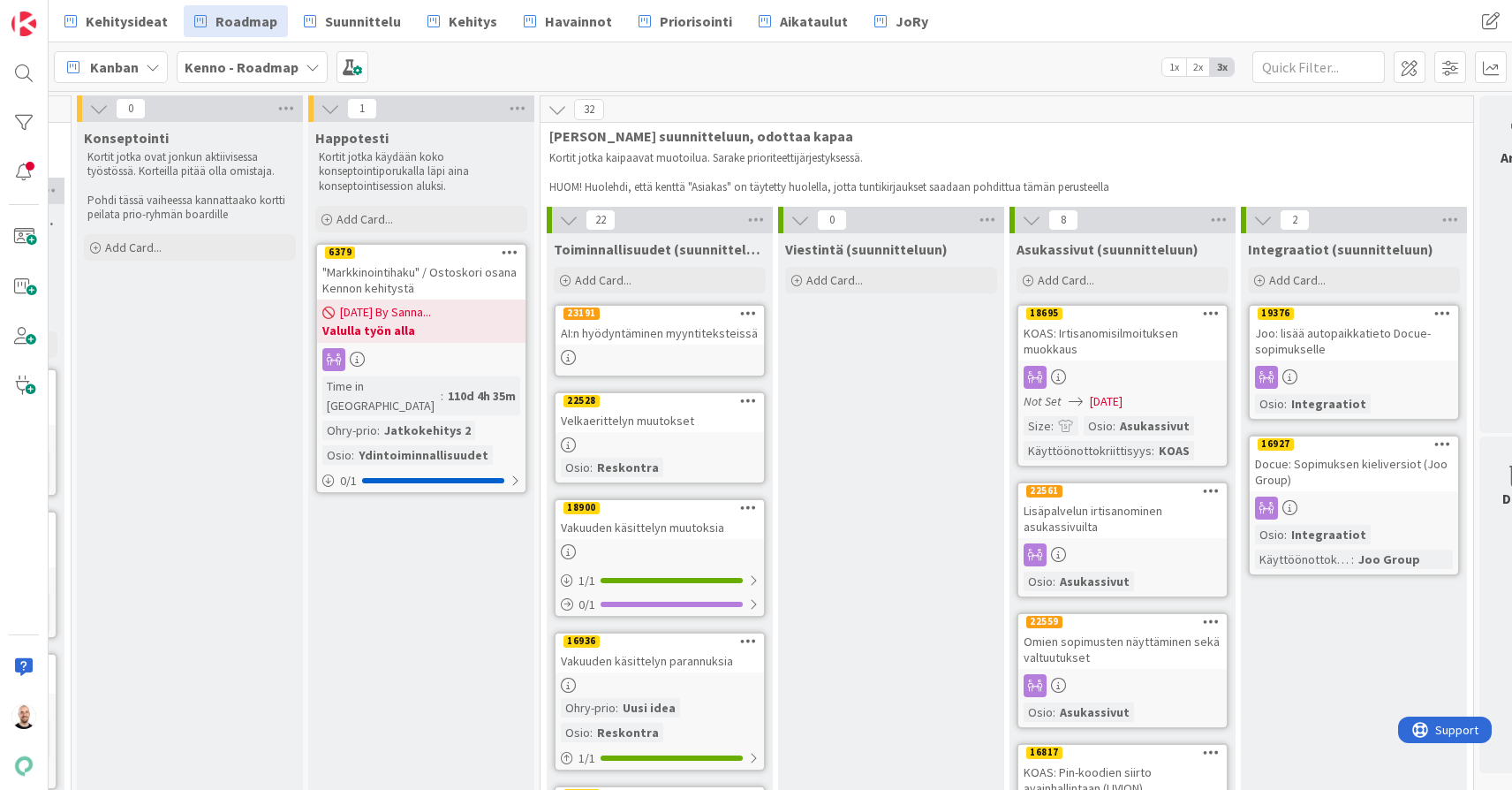
scroll to position [0, 1612]
click at [896, 22] on span "JoRy" at bounding box center [912, 21] width 33 height 21
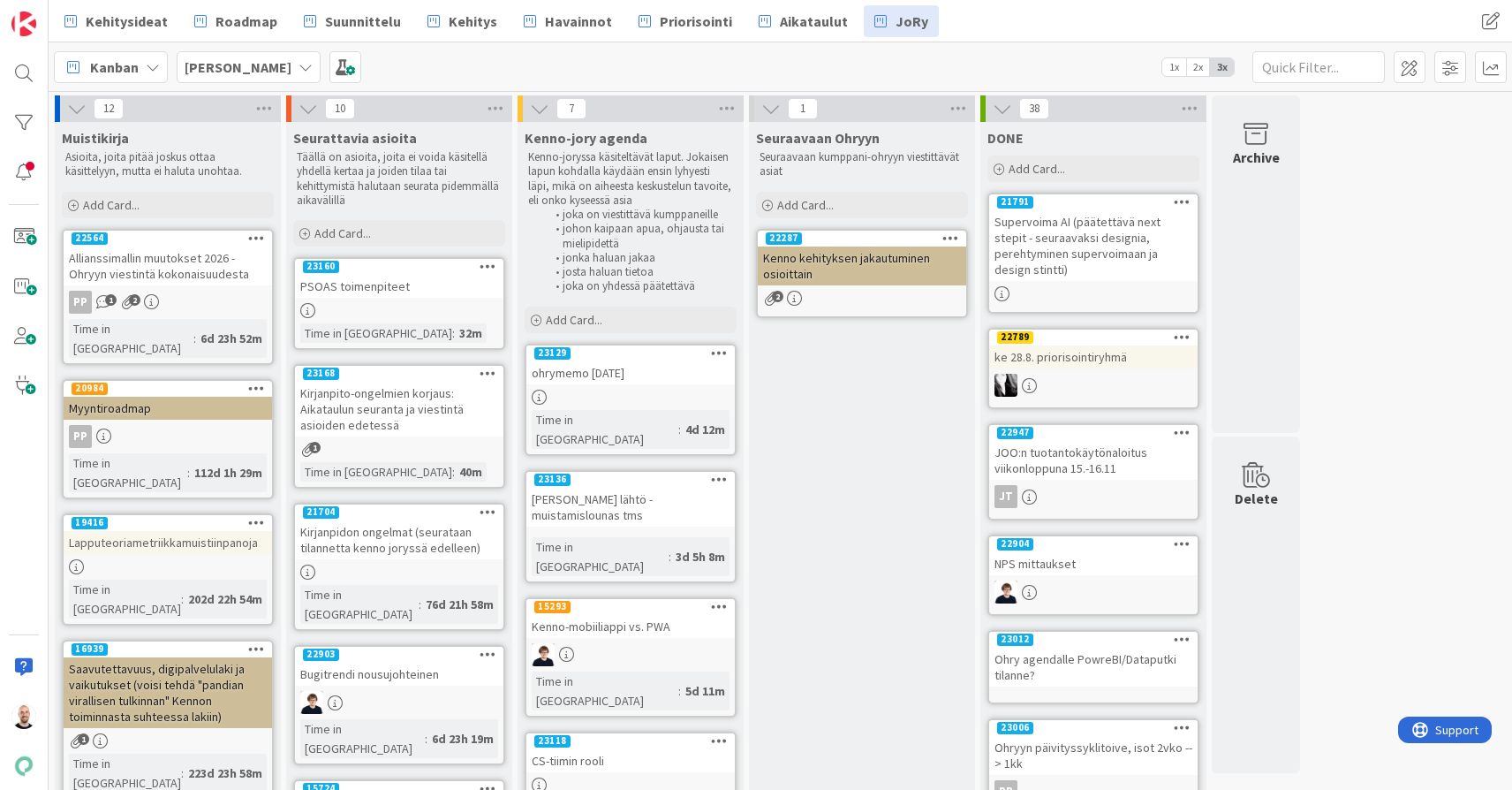
click at [1078, 232] on div "Supervoima AI (päätettävä next stepit - seuraavaksi designia, perehtyminen supe…" at bounding box center [1093, 246] width 208 height 71
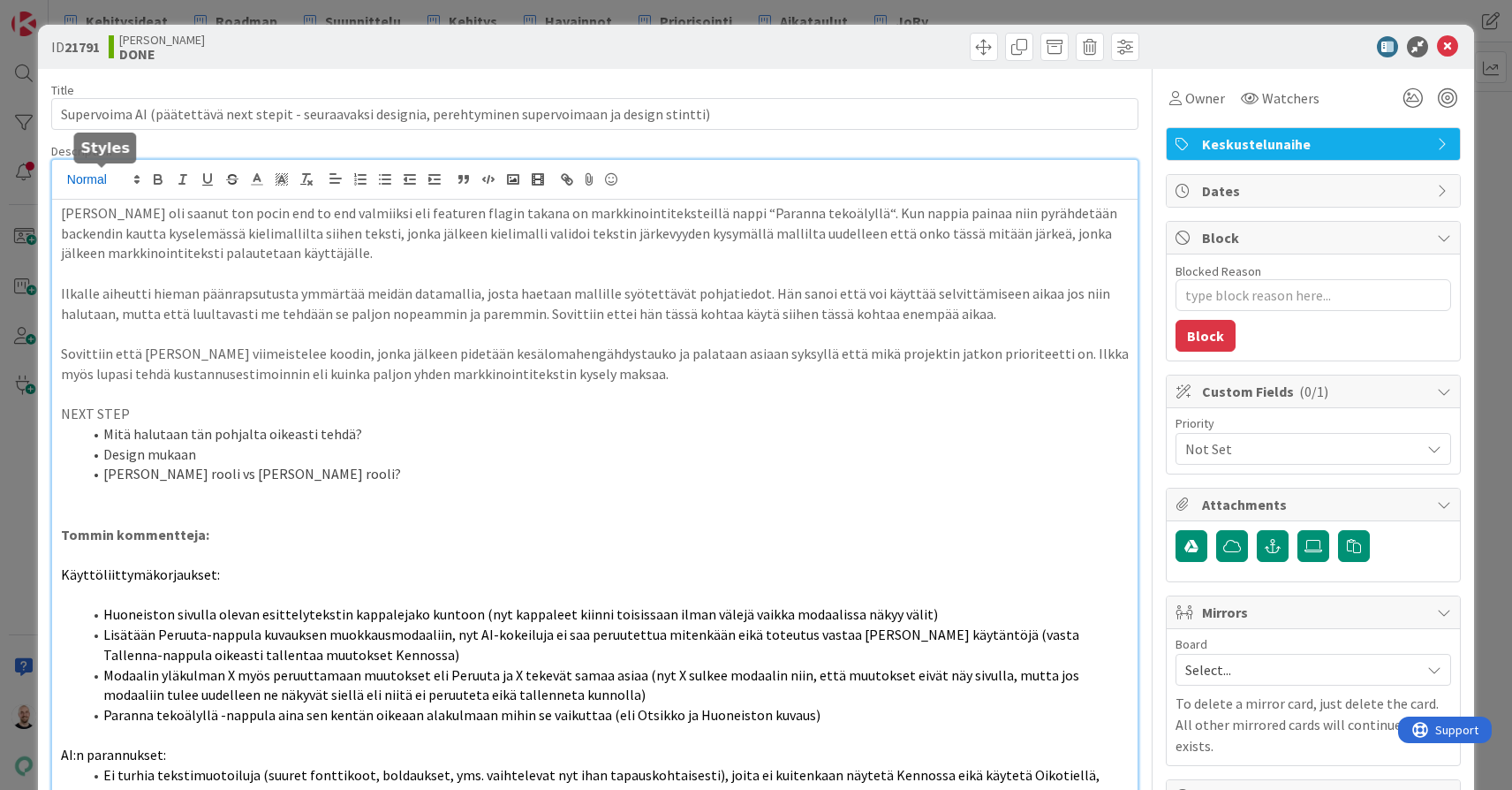
click at [63, 178] on div "[PERSON_NAME] oli saanut ton pocin end to end valmiiksi eli featuren flagin tak…" at bounding box center [594, 672] width 1085 height 1025
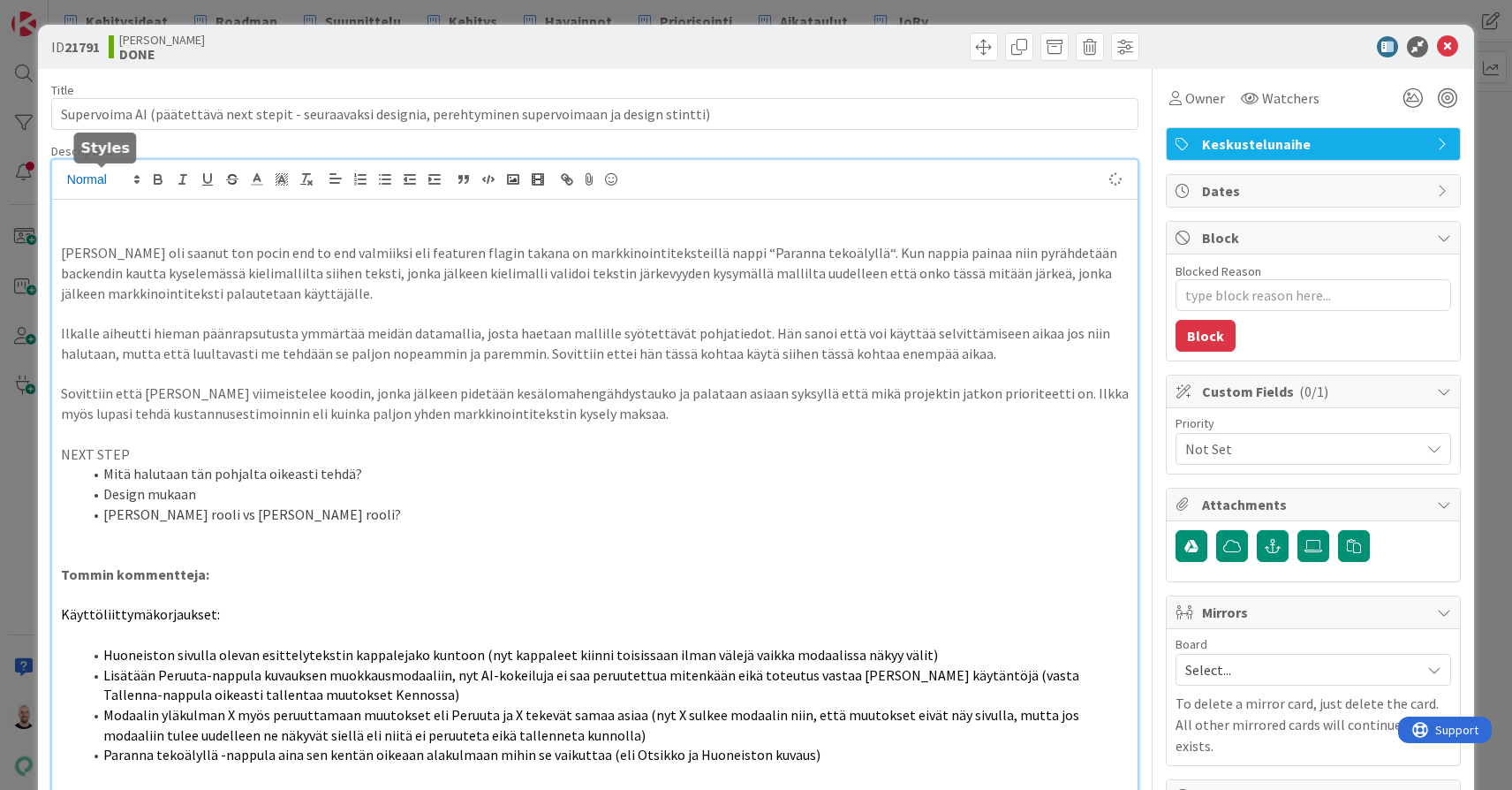
type textarea "x"
click at [98, 216] on p "23191 suunnittelukortti tämän pohjalta" at bounding box center [595, 213] width 1068 height 20
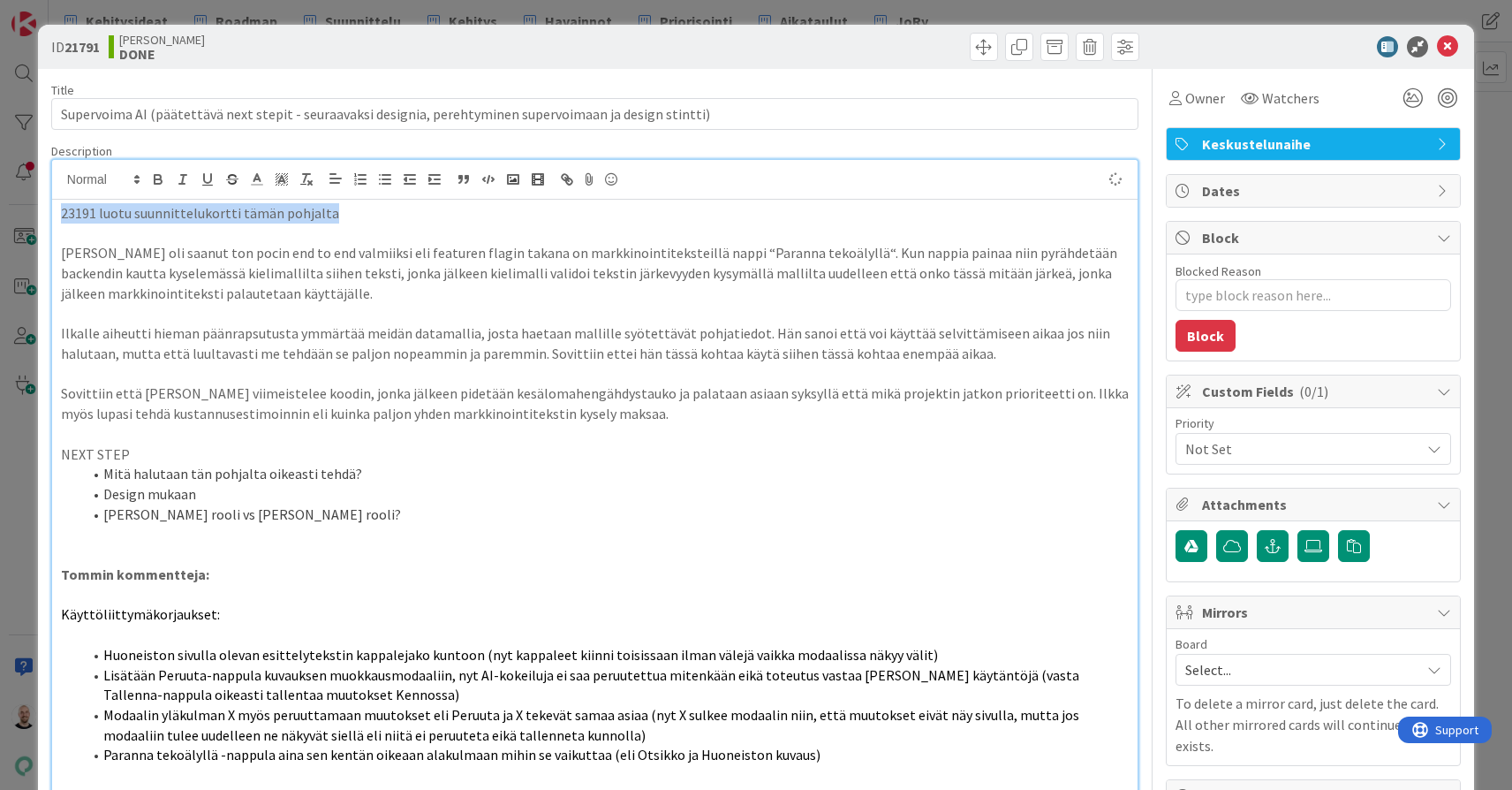
drag, startPoint x: 329, startPoint y: 210, endPoint x: 12, endPoint y: 210, distance: 317.0
click at [11, 210] on div "ID 21791 [PERSON_NAME] DONE Title 106 / 128 Supervoima AI (päätettävä next step…" at bounding box center [756, 395] width 1512 height 790
click at [153, 177] on icon "button" at bounding box center [159, 180] width 16 height 16
click at [184, 178] on line "button" at bounding box center [183, 180] width 2 height 9
click at [199, 243] on p "[PERSON_NAME] oli saanut ton pocin end to end valmiiksi eli featuren flagin tak…" at bounding box center [595, 273] width 1068 height 60
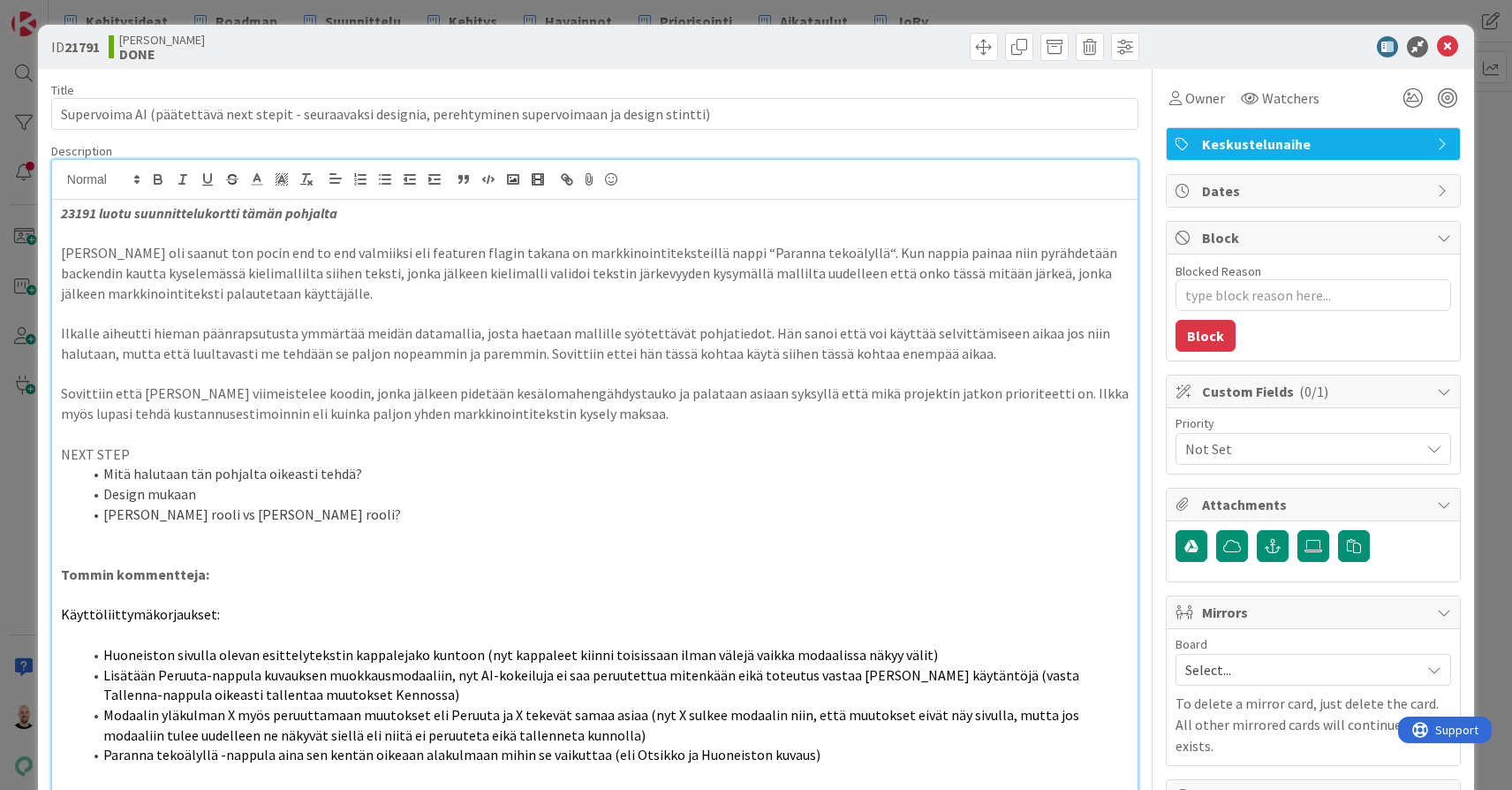
click at [1291, 22] on div "ID 21791 [PERSON_NAME] DONE Title 106 / 128 Supervoima AI (päätettävä next step…" at bounding box center [756, 395] width 1512 height 790
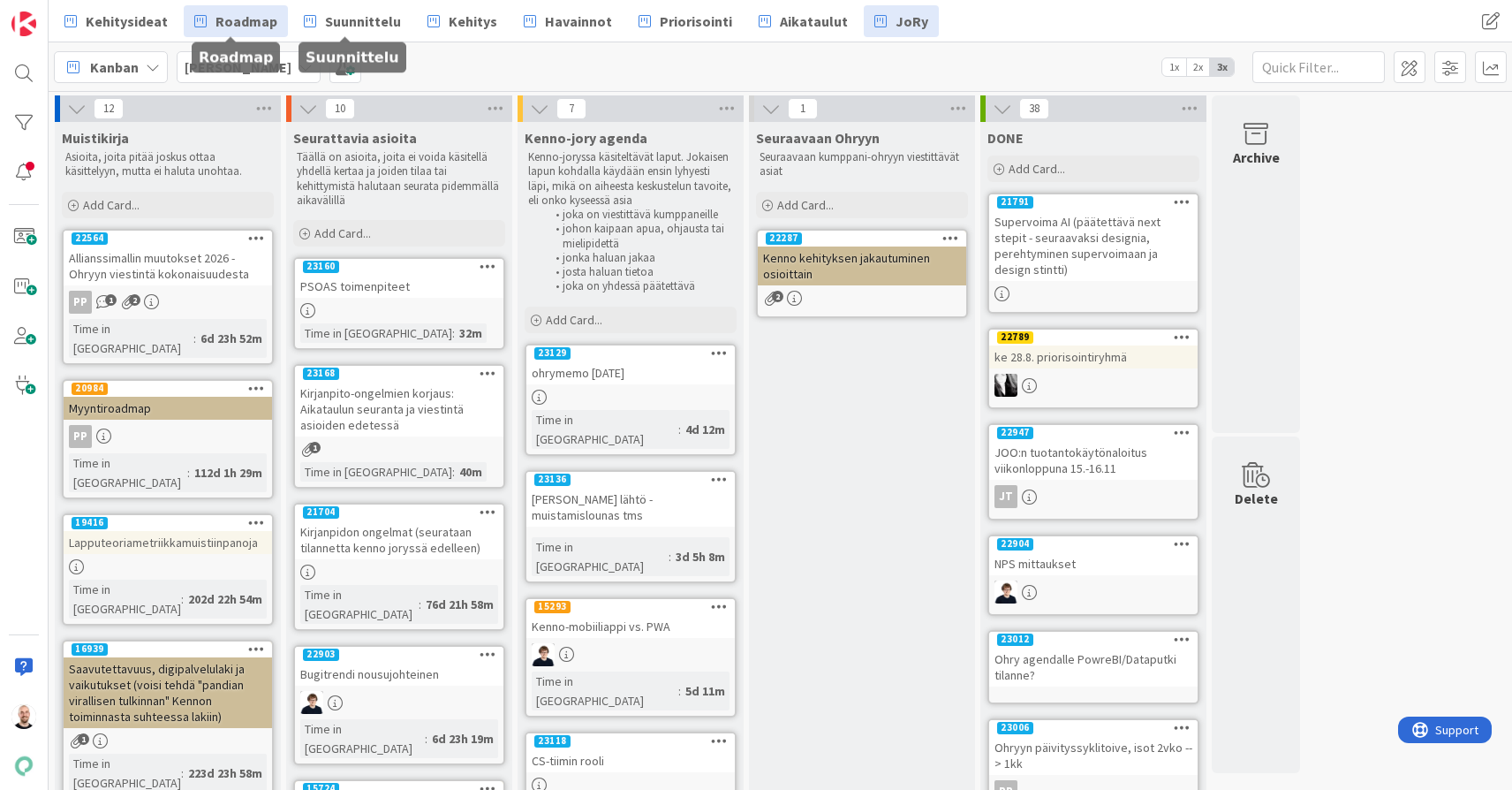
click at [246, 15] on span "Roadmap" at bounding box center [247, 21] width 62 height 21
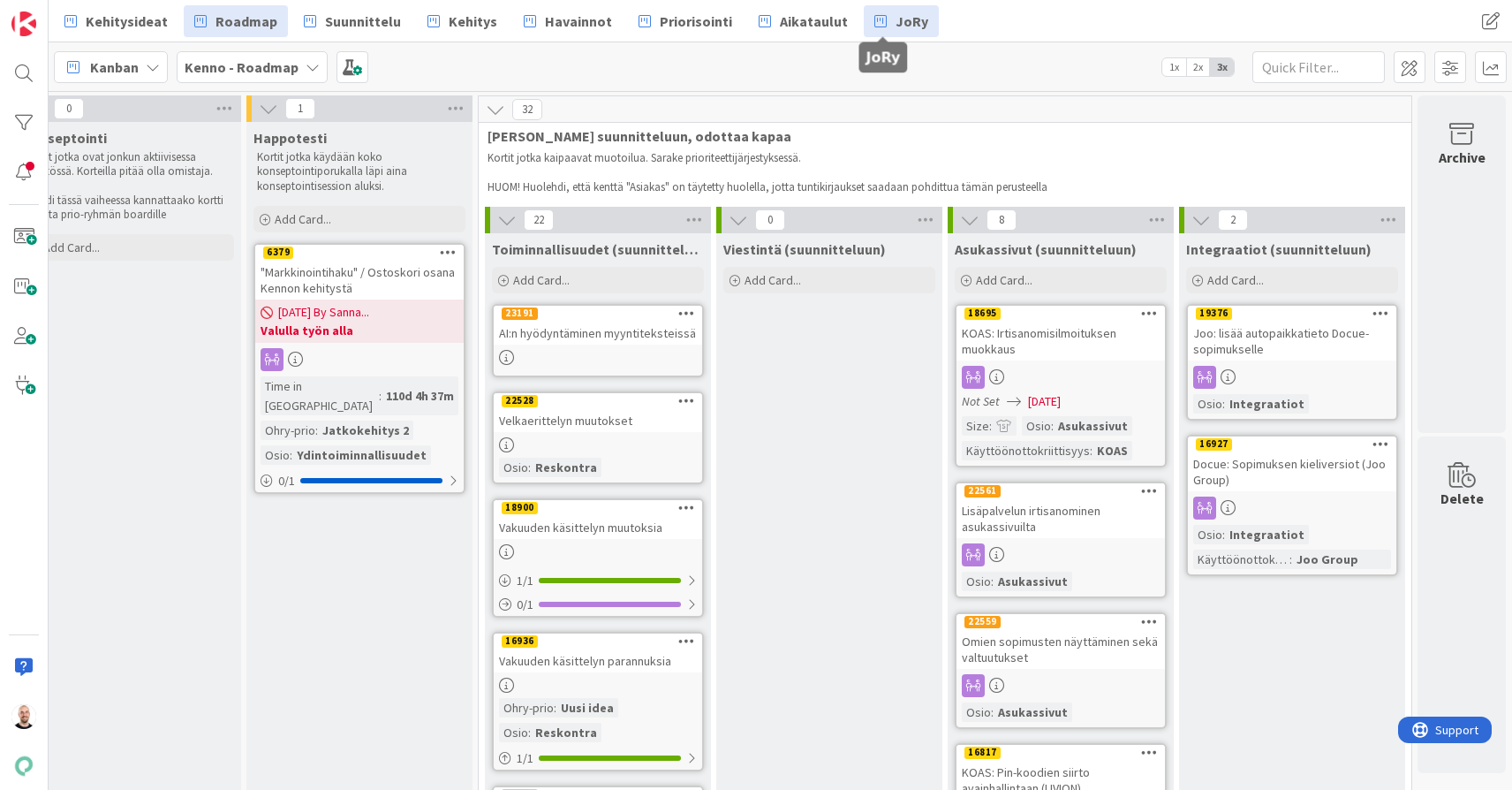
click at [906, 24] on span "JoRy" at bounding box center [912, 21] width 33 height 21
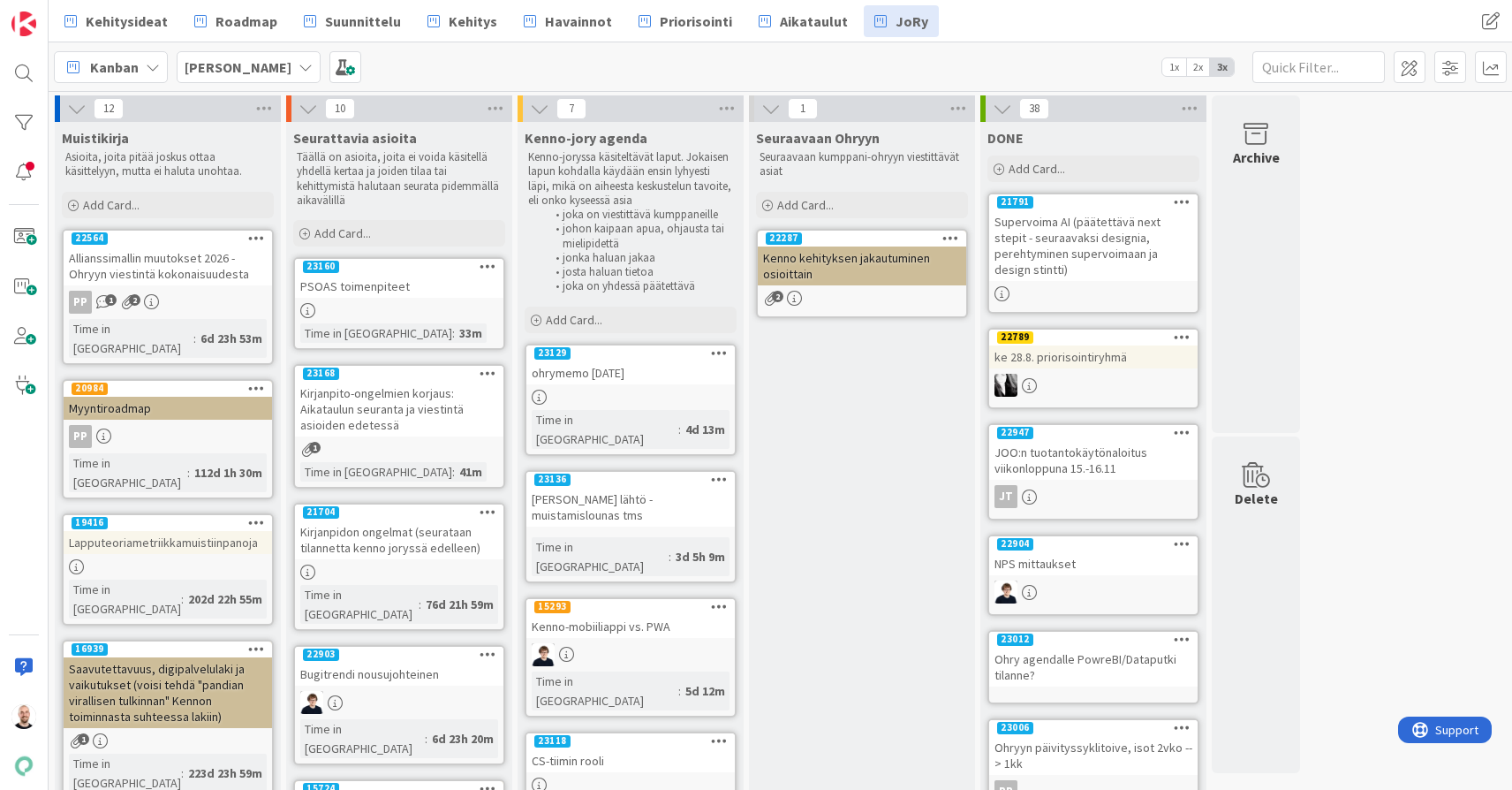
click at [608, 369] on div "ohrymemo [DATE]" at bounding box center [631, 372] width 208 height 23
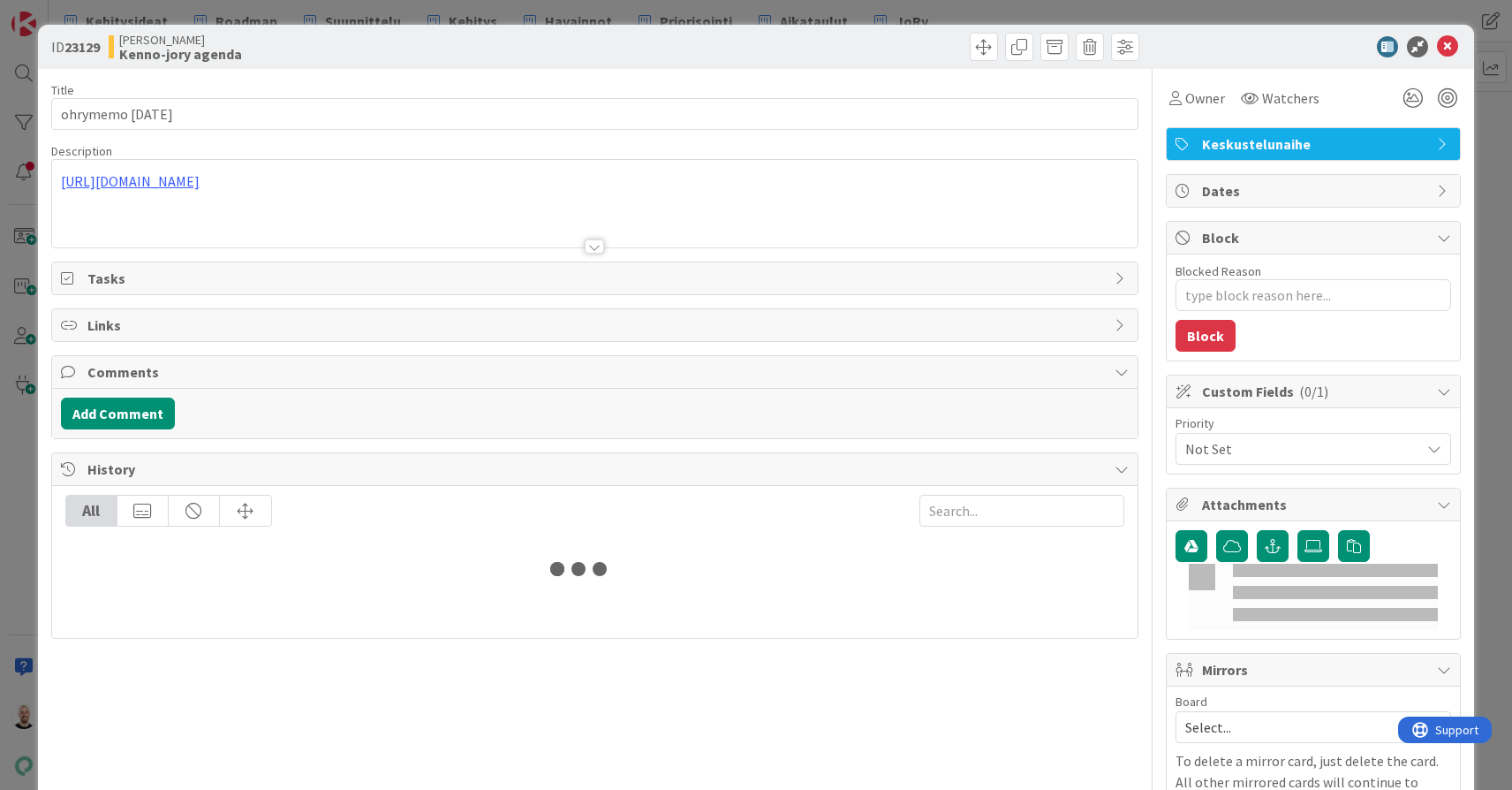
type textarea "x"
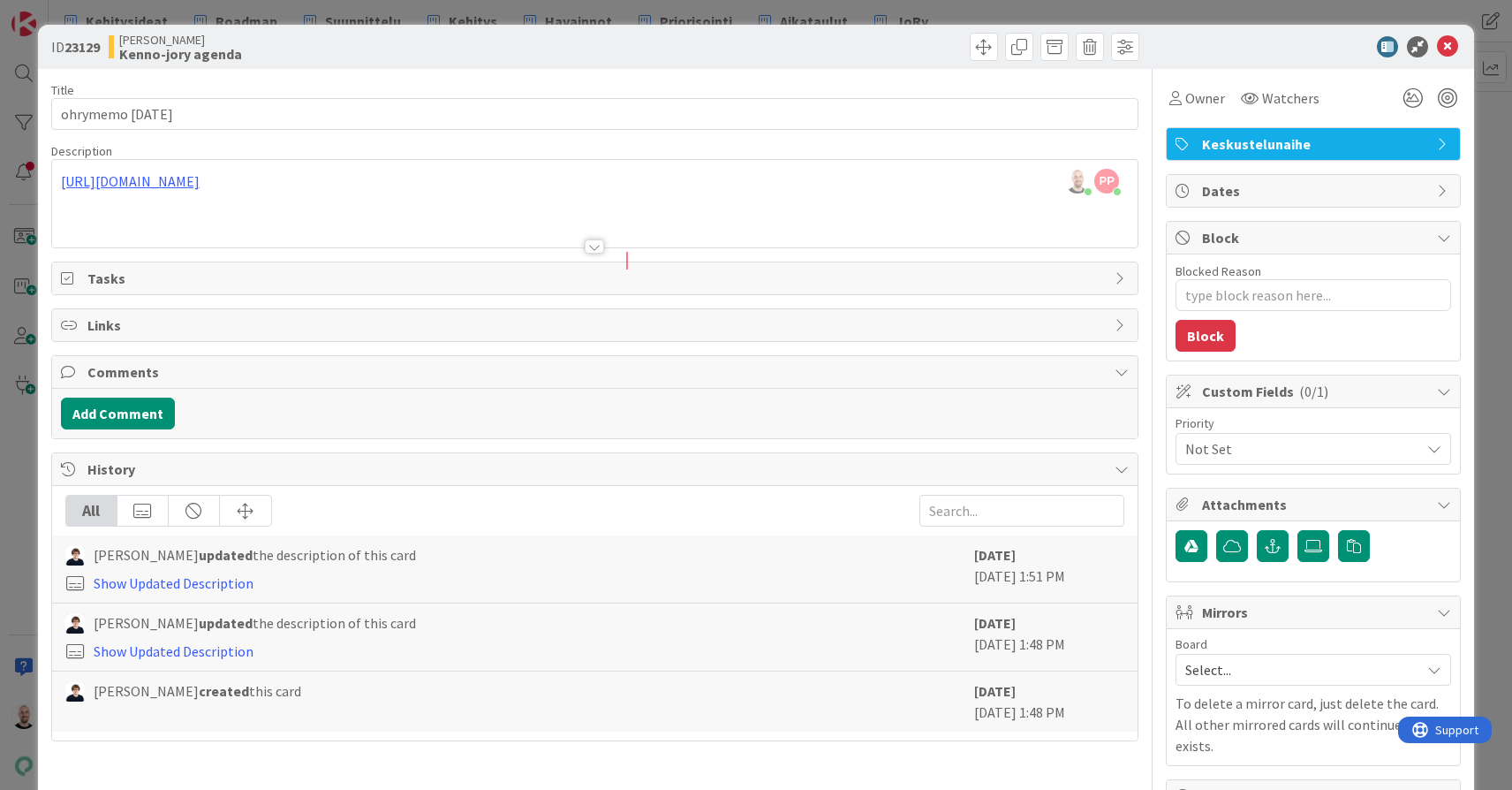
click at [1071, 11] on div "ID 23129 [PERSON_NAME]-jory agenda Title 17 / 128 ohrymemo [DATE] Description […" at bounding box center [756, 395] width 1512 height 790
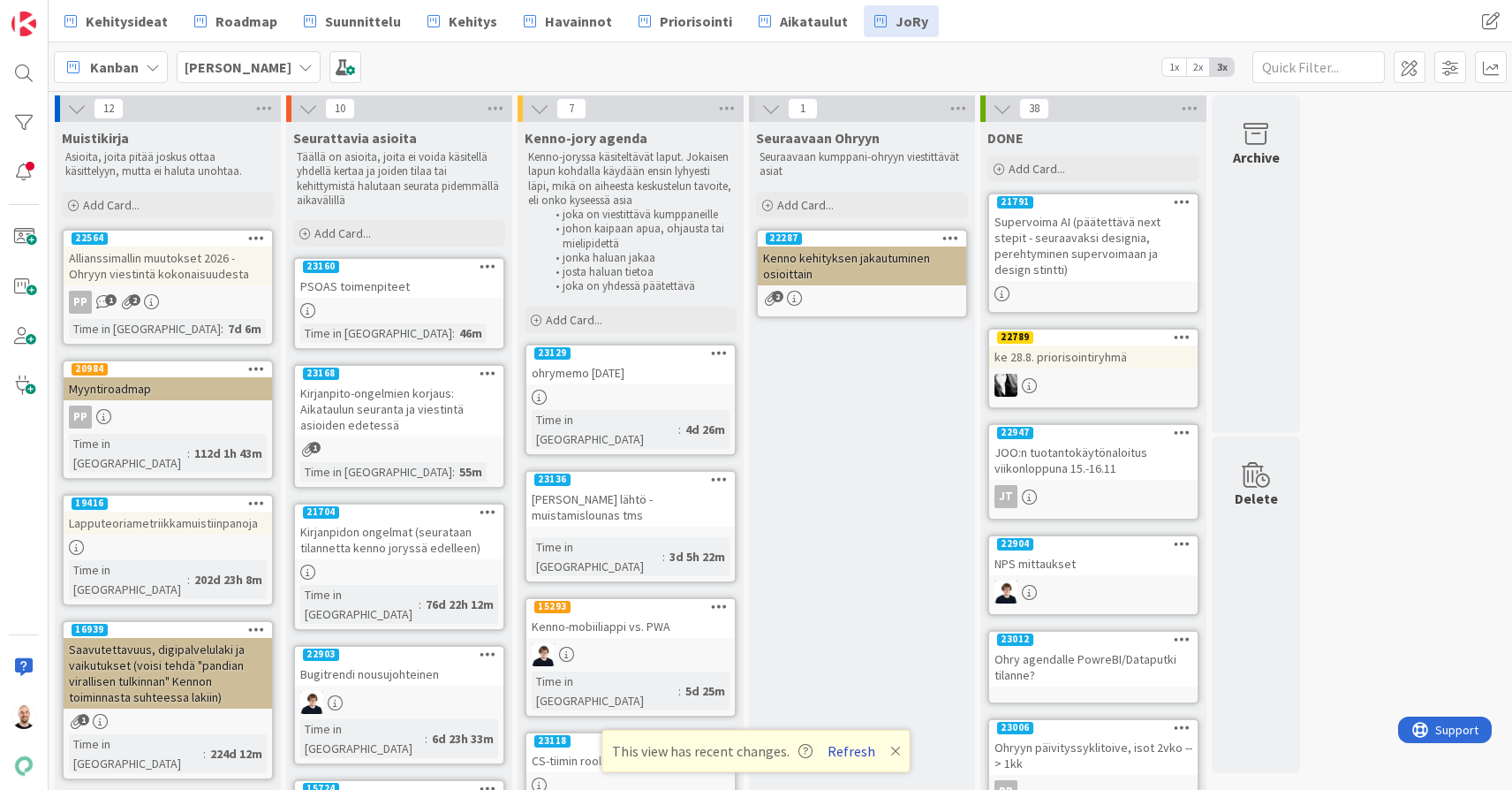
click at [848, 749] on button "Refresh" at bounding box center [851, 750] width 60 height 23
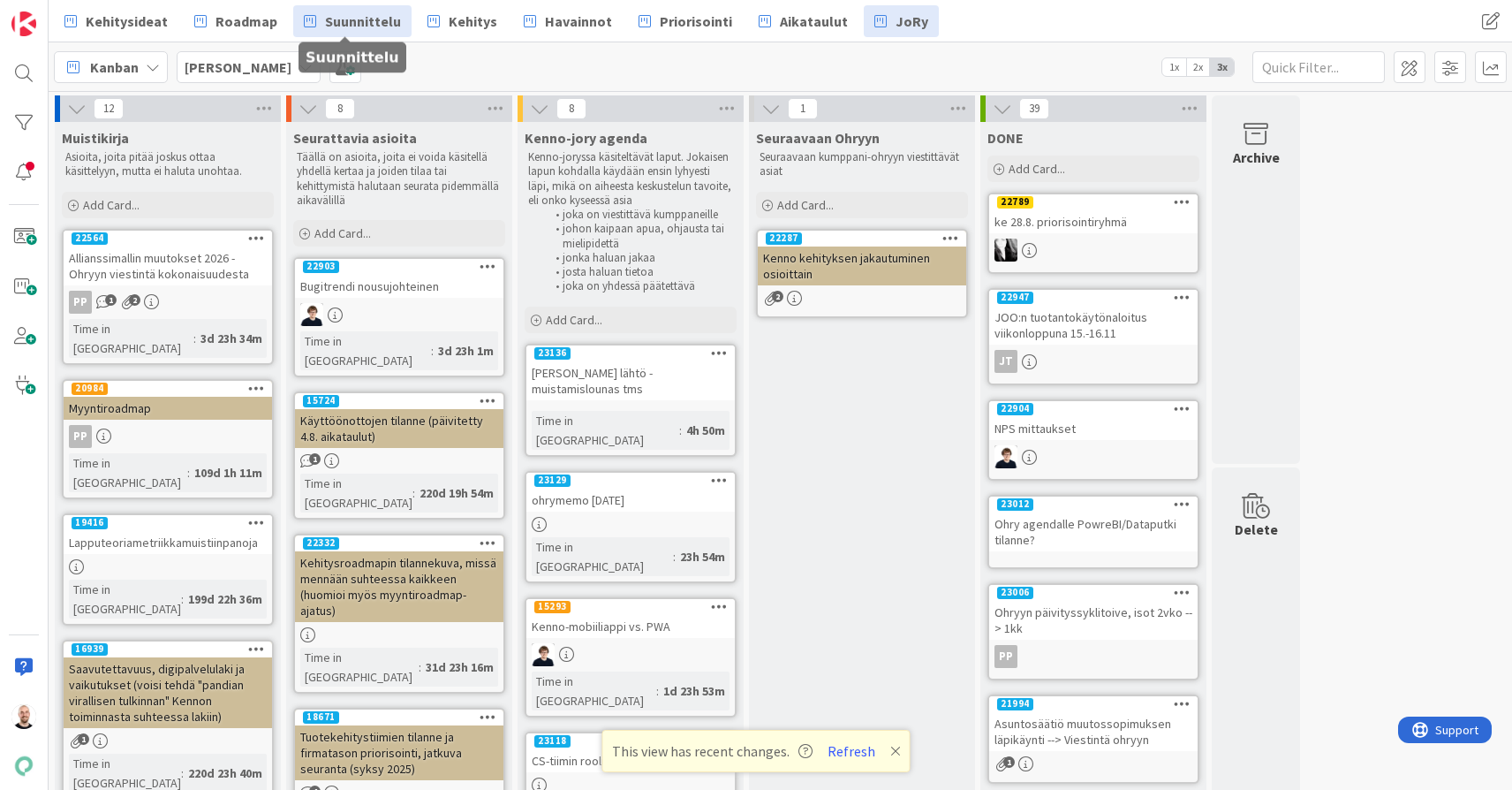
click at [361, 16] on span "Suunnittelu" at bounding box center [363, 21] width 76 height 21
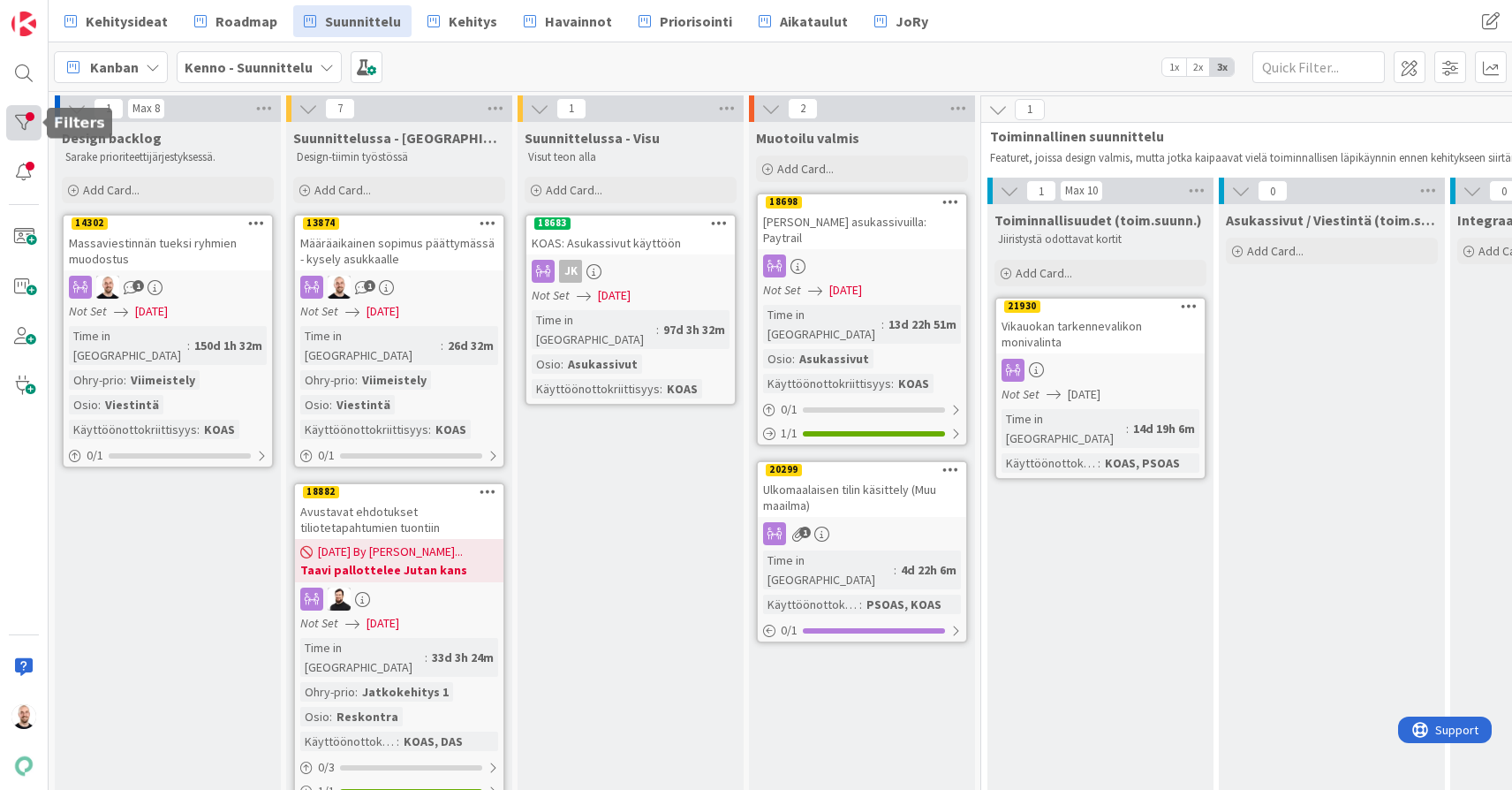
click at [18, 115] on div at bounding box center [24, 122] width 35 height 35
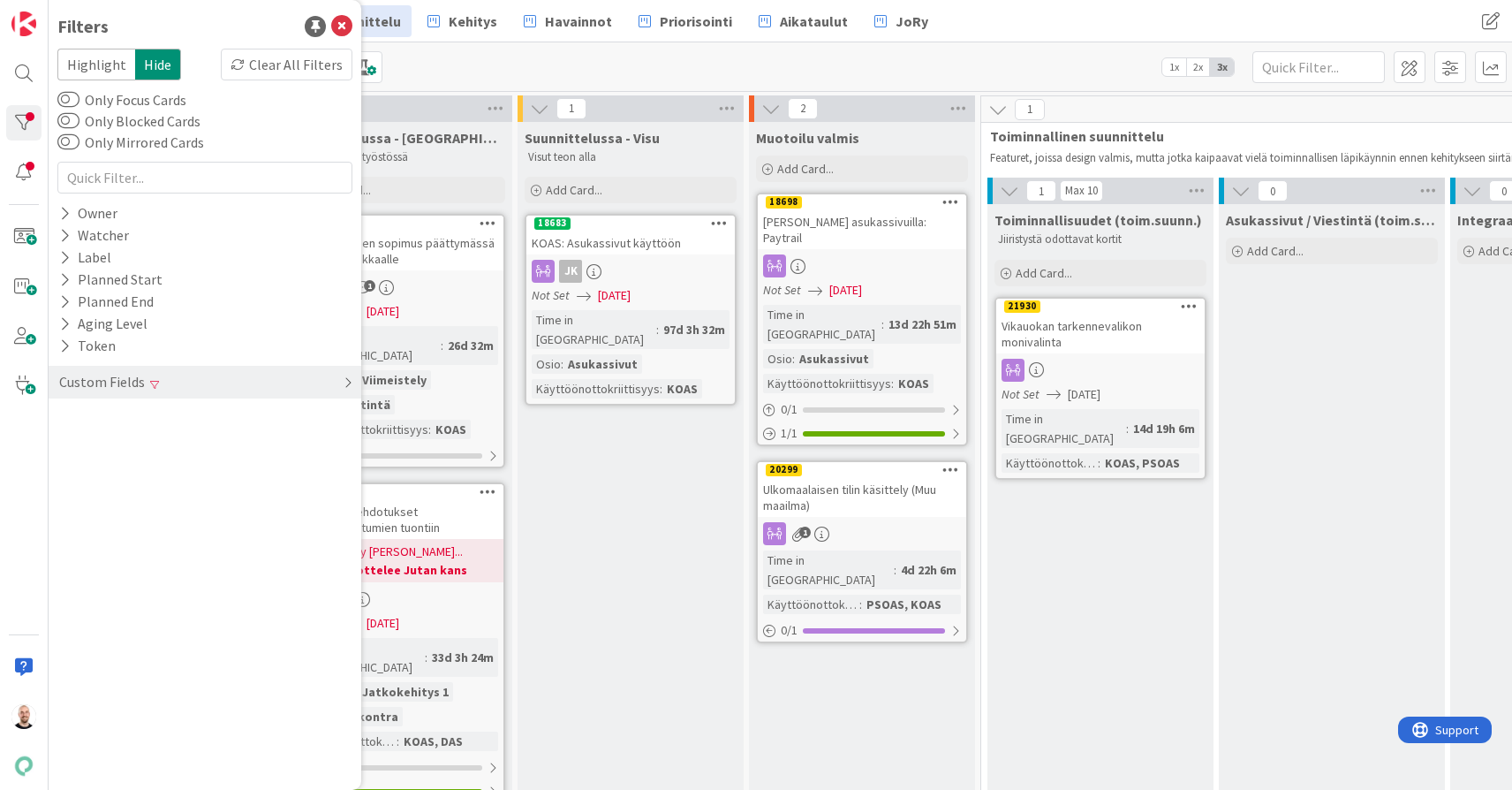
click at [241, 380] on div "Custom Fields" at bounding box center [205, 382] width 313 height 33
click at [197, 528] on button "Käyttöönottokriittisyys" at bounding box center [146, 529] width 179 height 22
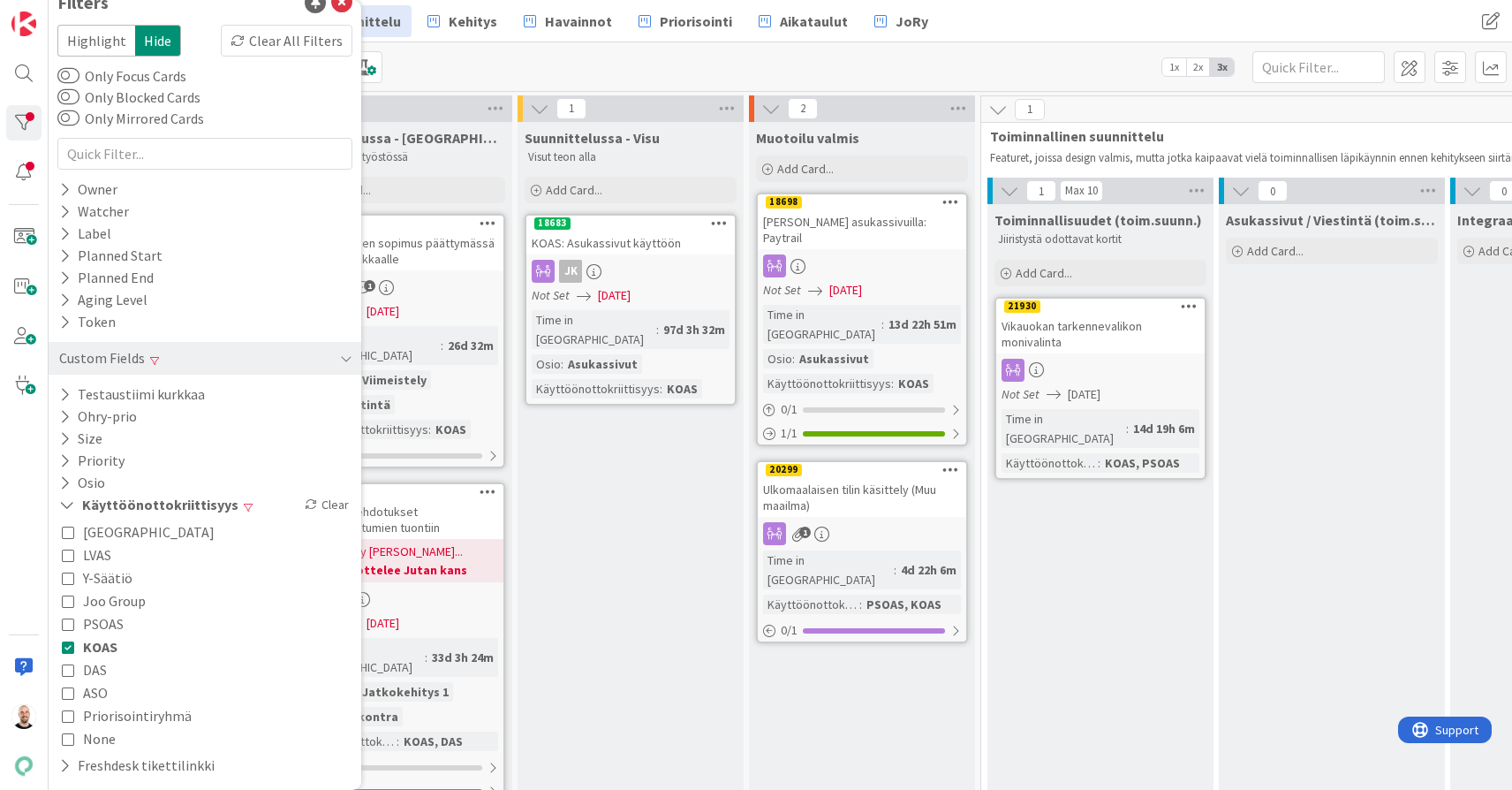
scroll to position [24, 0]
click at [118, 628] on span "PSOAS" at bounding box center [103, 623] width 41 height 23
click at [81, 673] on button "DAS" at bounding box center [84, 669] width 45 height 23
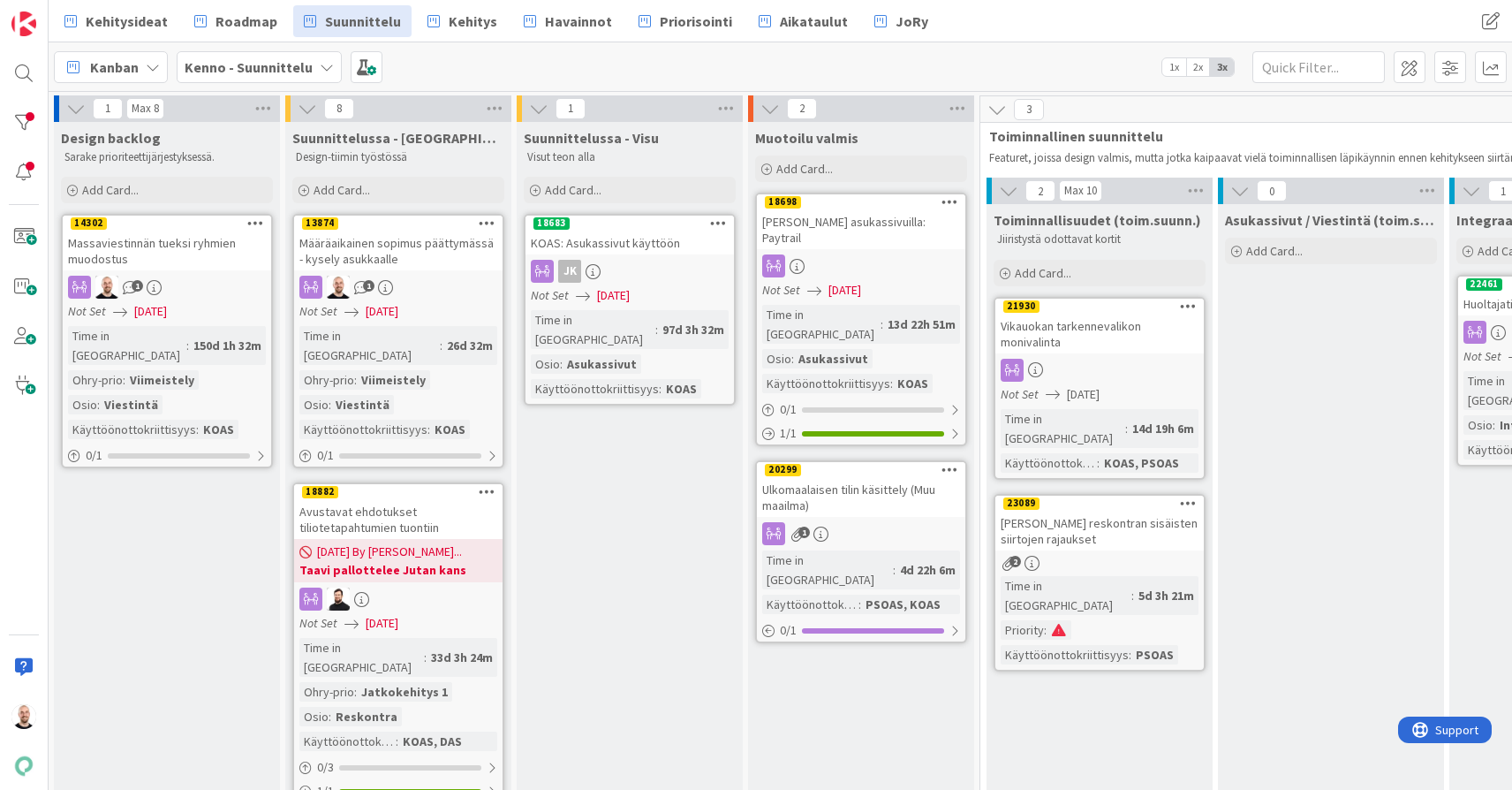
scroll to position [0, 1]
click at [29, 135] on div at bounding box center [24, 122] width 35 height 35
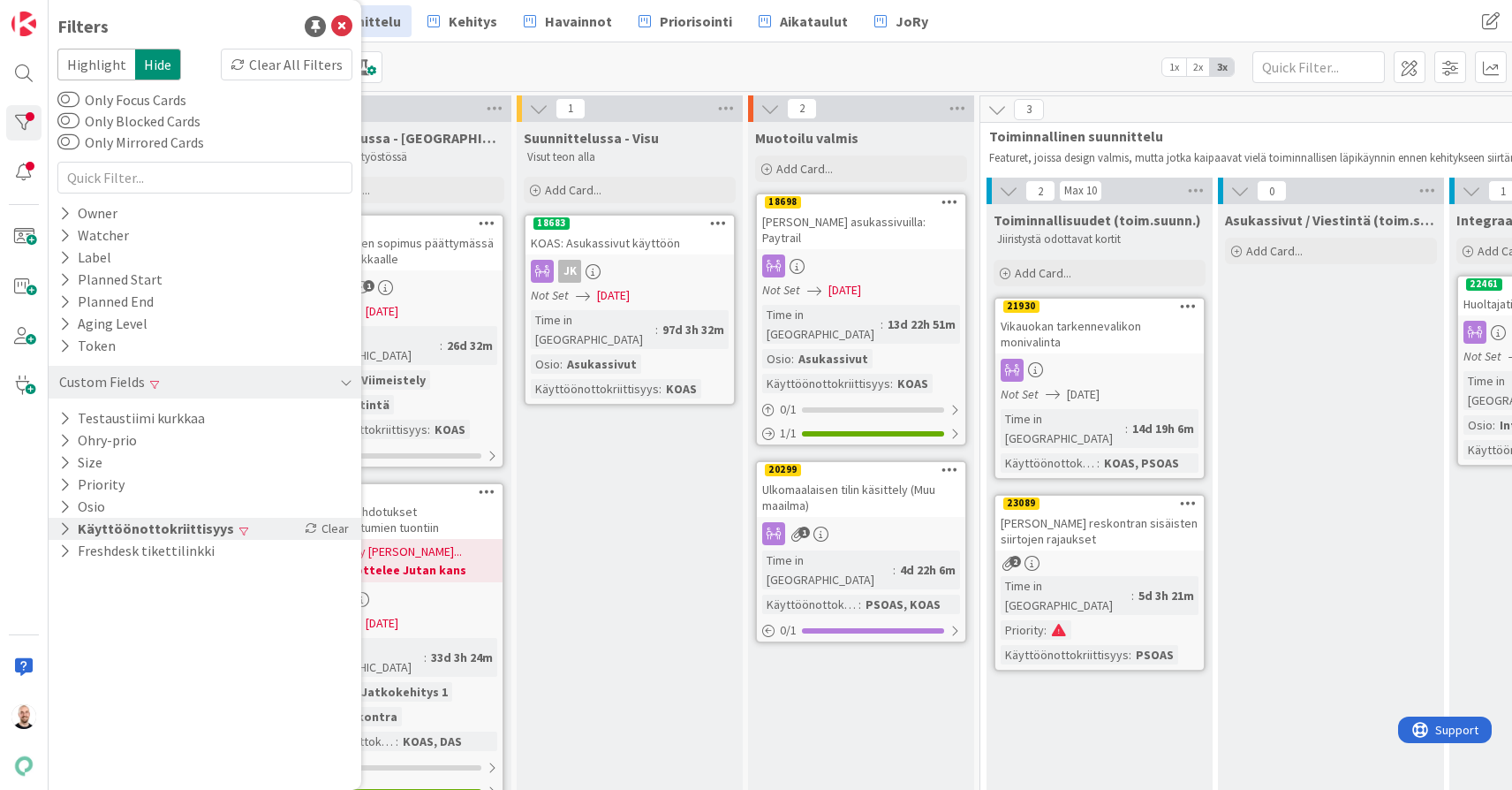
click at [171, 522] on button "Käyttöönottokriittisyys" at bounding box center [146, 529] width 179 height 22
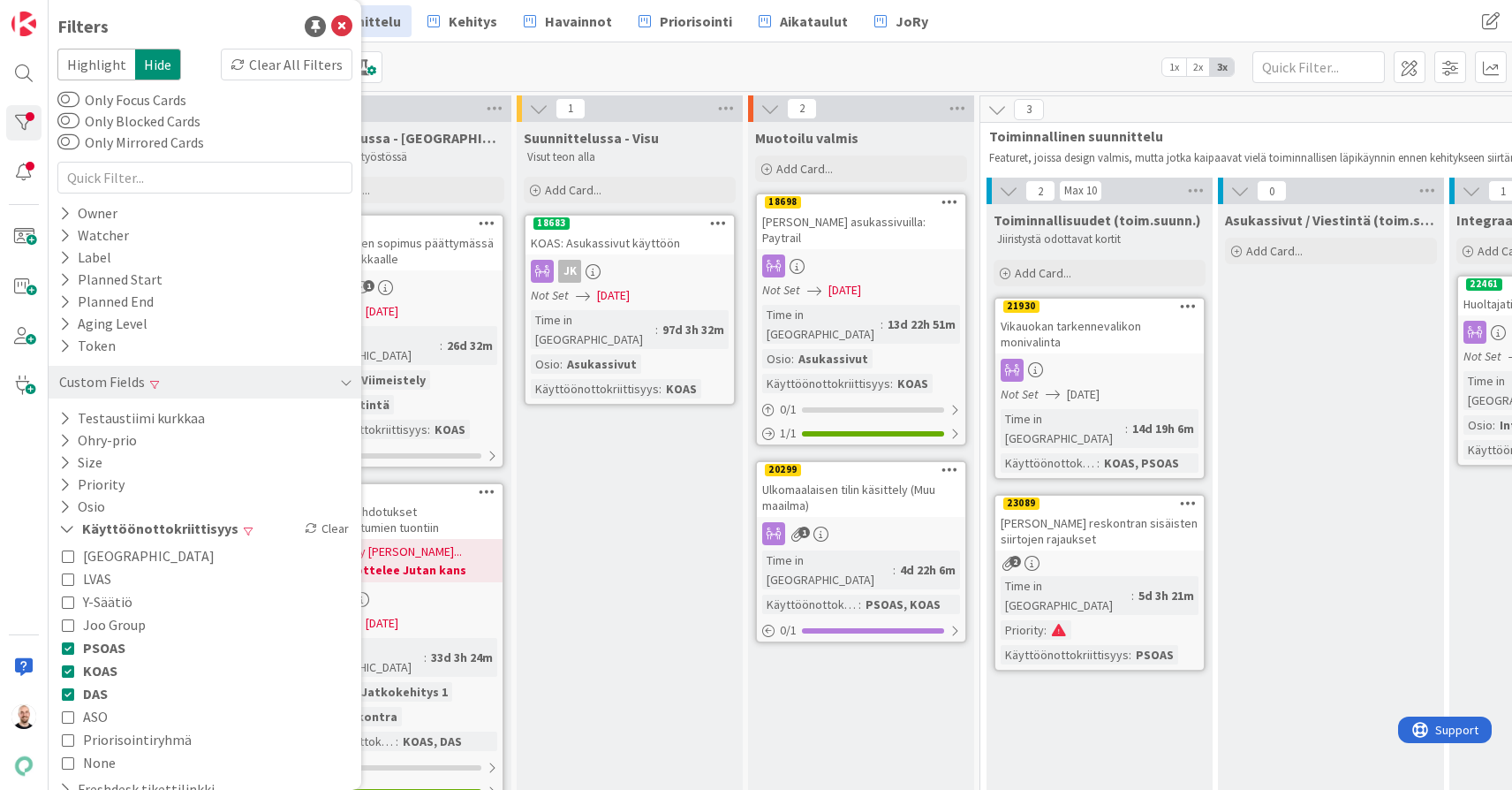
click at [104, 628] on span "Joo Group" at bounding box center [114, 624] width 63 height 23
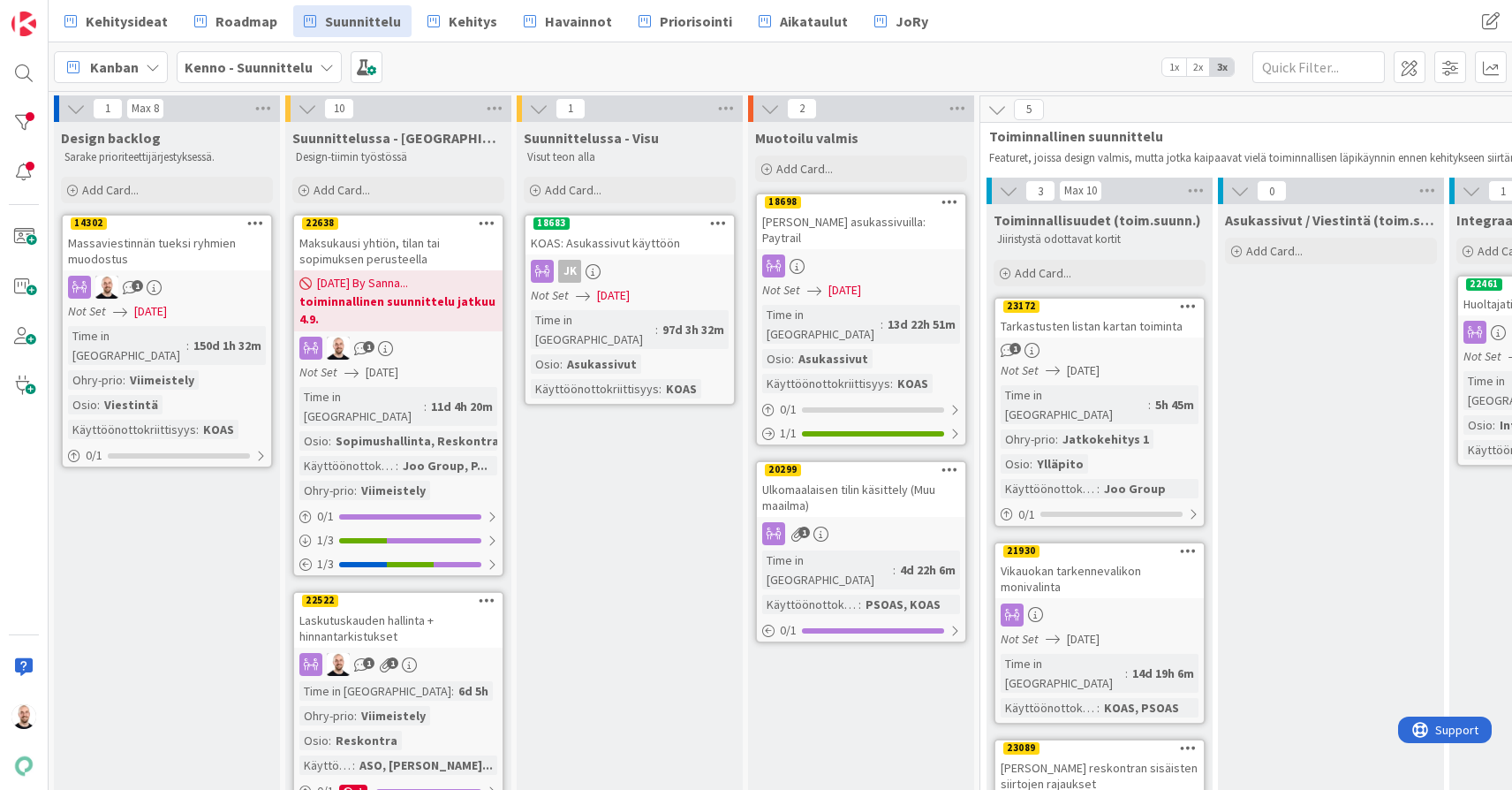
scroll to position [0, 0]
click at [402, 250] on div "Maksukausi yhtiön, tilan tai sopimuksen perusteella" at bounding box center [398, 250] width 208 height 39
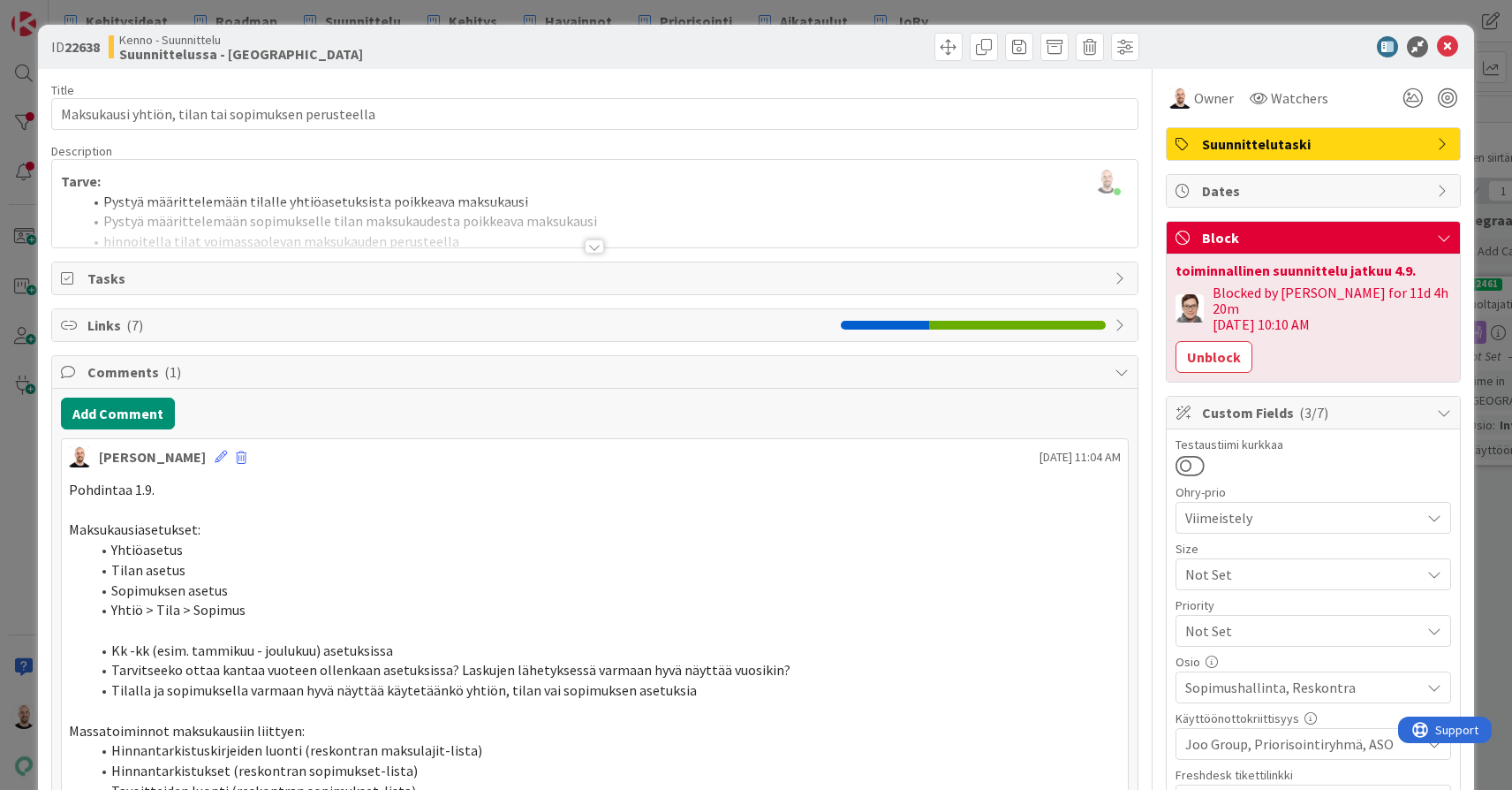
click at [1121, 14] on div "ID 22638 Kenno - Suunnittelu Suunnittelussa - Rautalangat Title 51 / 128 Maksuk…" at bounding box center [756, 395] width 1512 height 790
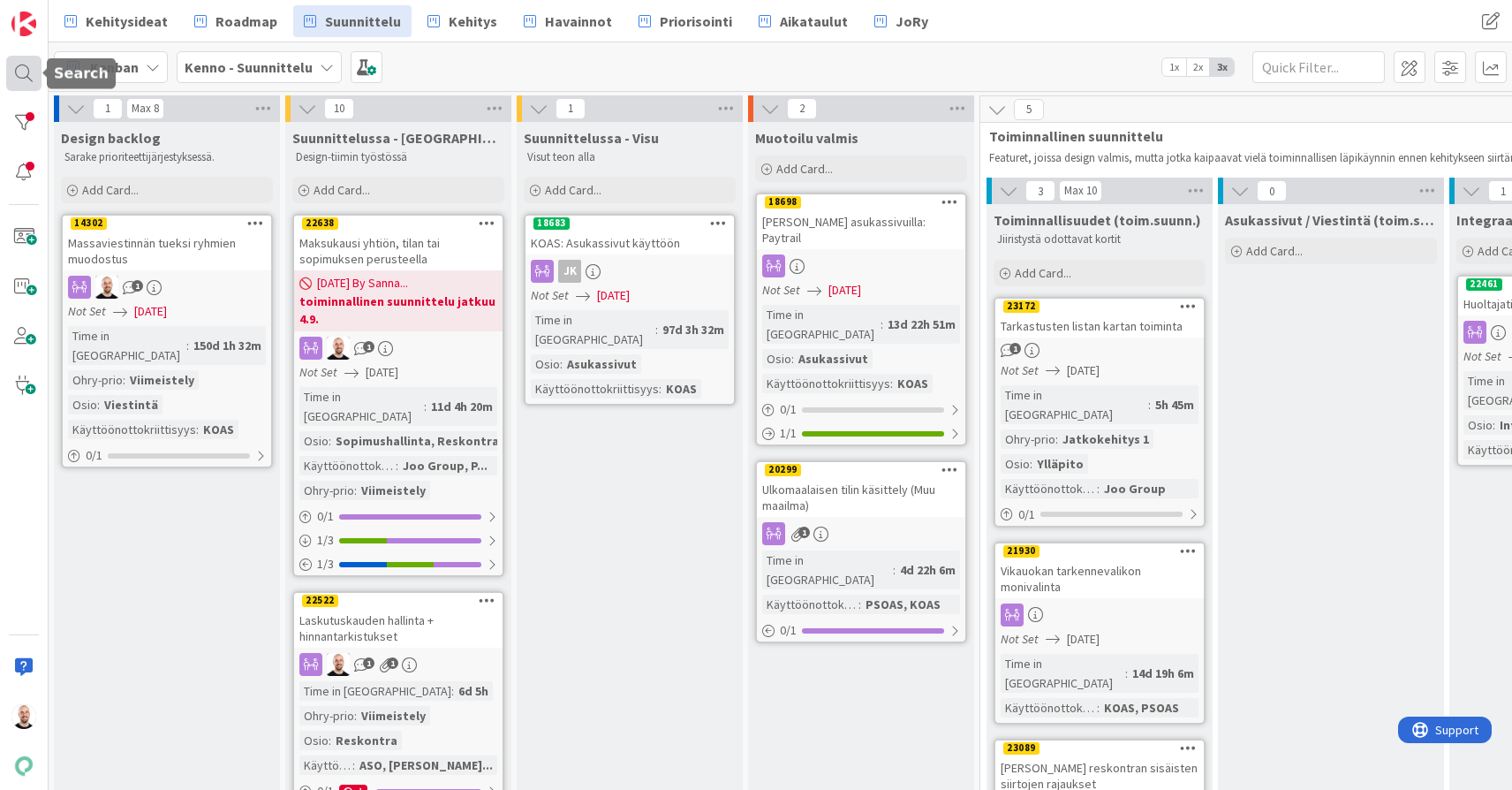
click at [27, 74] on div at bounding box center [24, 73] width 35 height 35
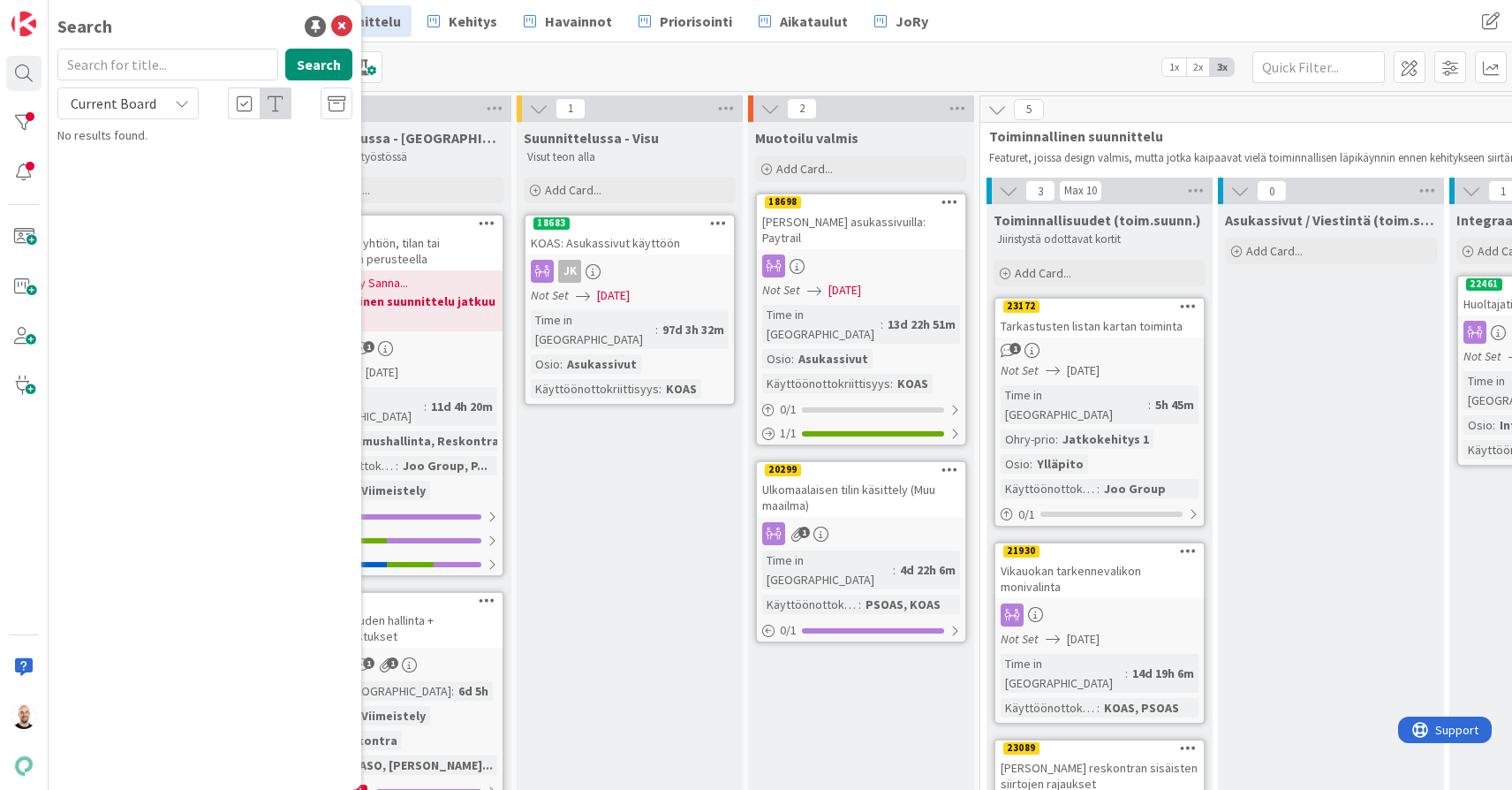
click at [127, 68] on input "text" at bounding box center [168, 64] width 221 height 32
type input "16619"
click at [168, 116] on div "Current Board" at bounding box center [128, 102] width 141 height 32
click at [163, 171] on span "All Boards" at bounding box center [159, 176] width 184 height 26
